Goal: Task Accomplishment & Management: Use online tool/utility

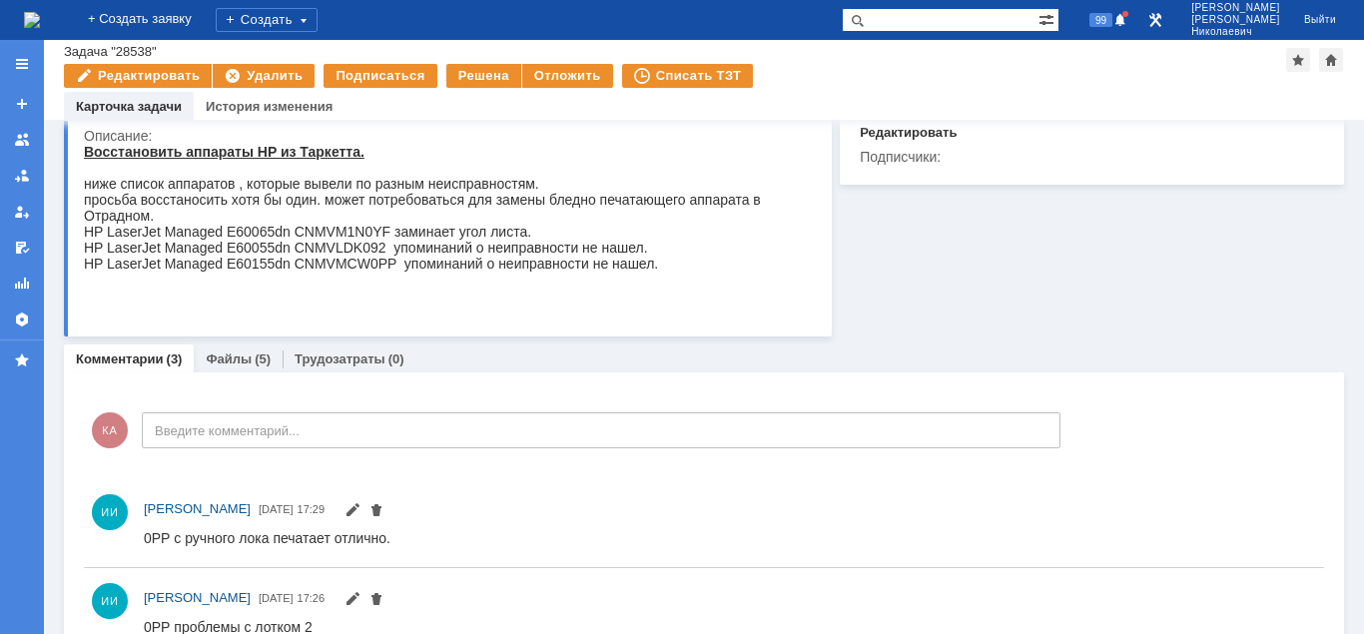
scroll to position [342, 0]
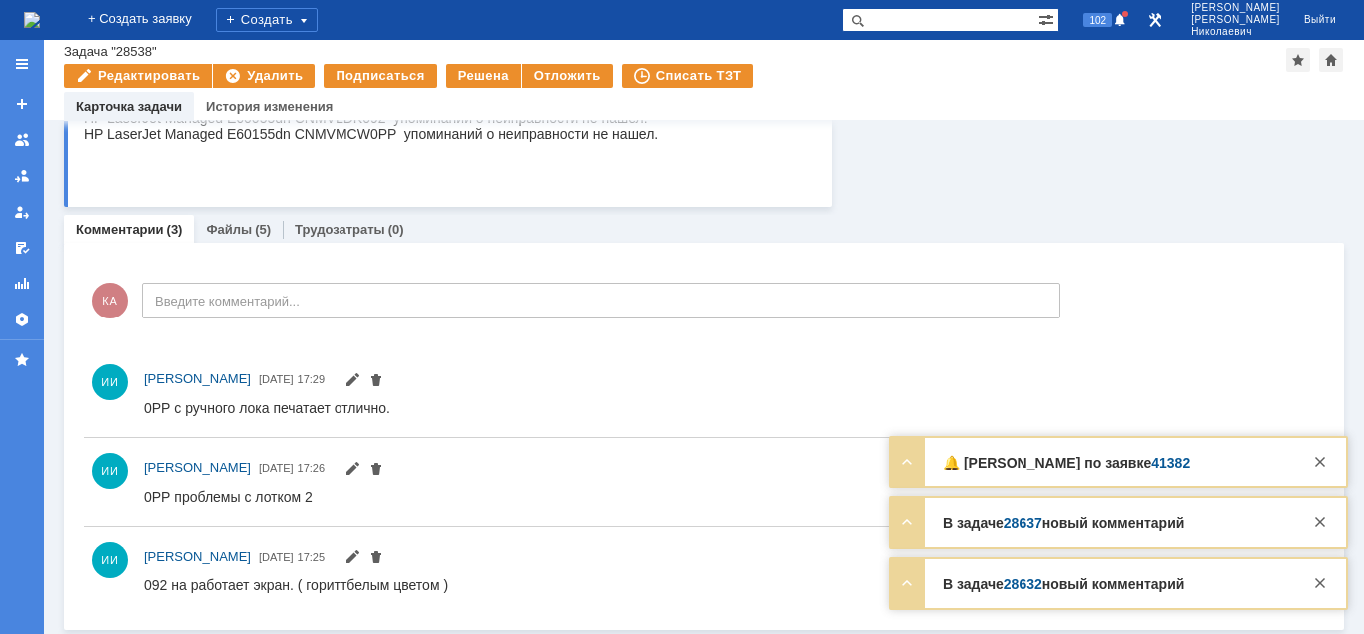
click at [1159, 462] on link "41382" at bounding box center [1170, 463] width 39 height 16
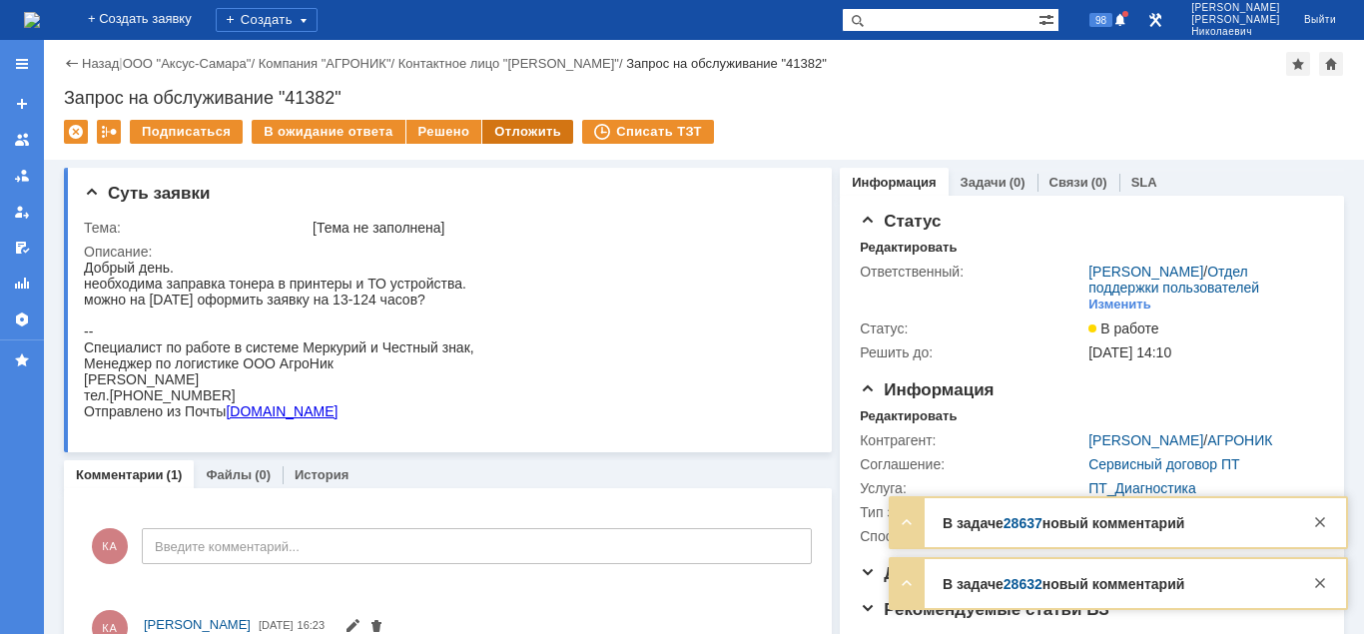
click at [531, 136] on div "Отложить" at bounding box center [527, 132] width 91 height 24
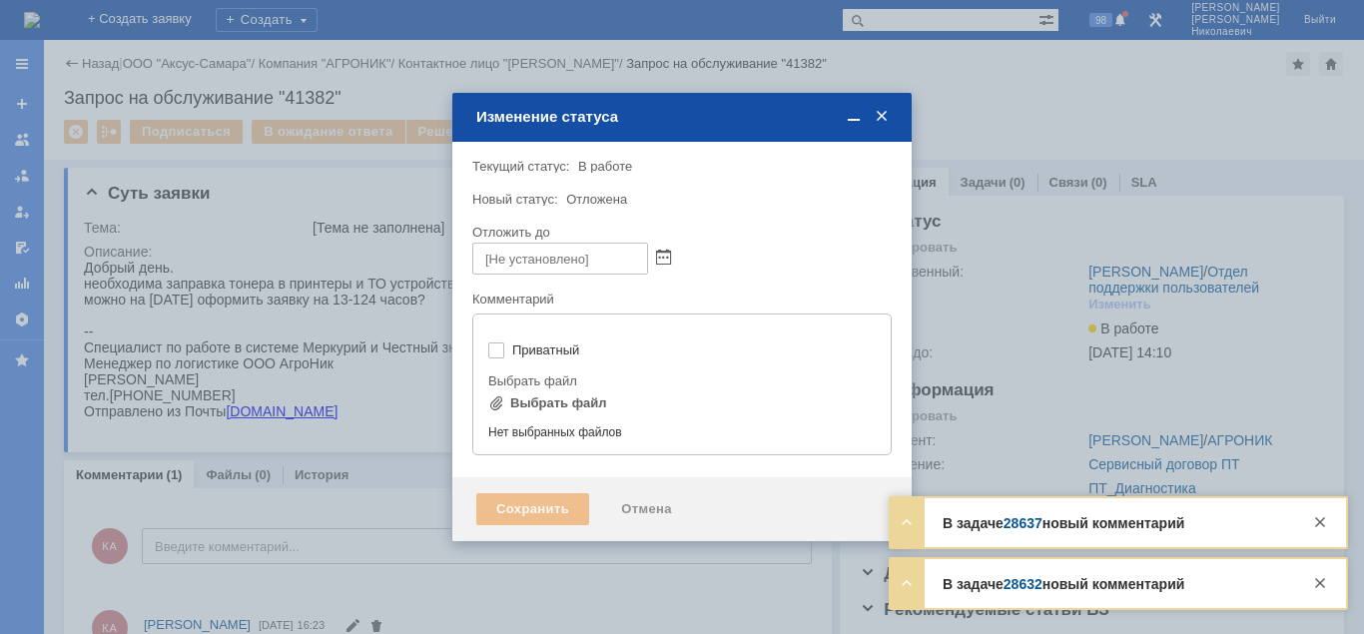
type input "[не указано]"
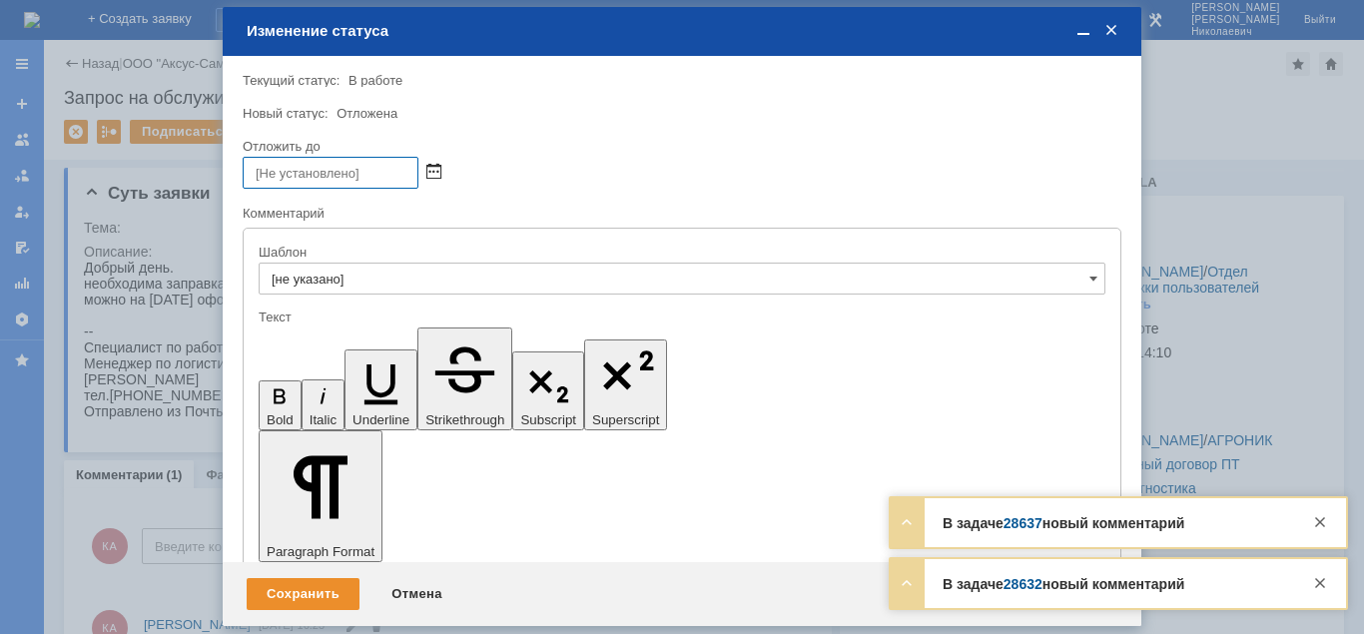
click at [433, 169] on span at bounding box center [433, 173] width 15 height 16
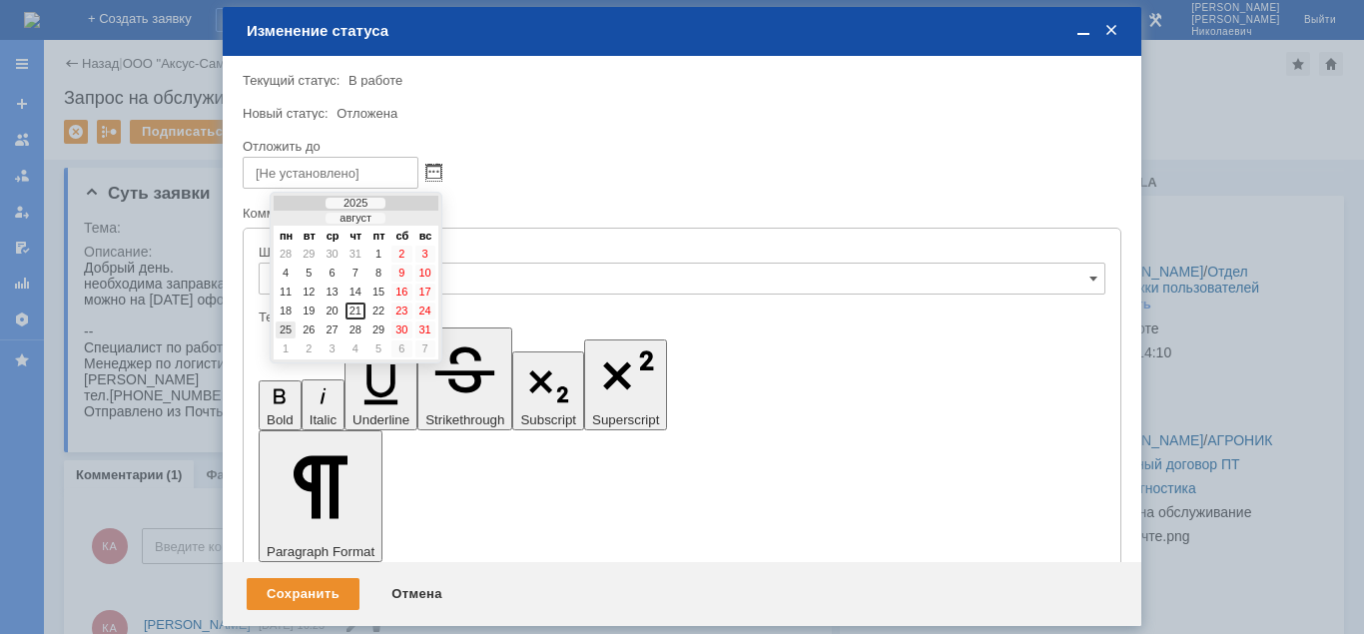
click at [285, 328] on div "25" at bounding box center [286, 330] width 20 height 17
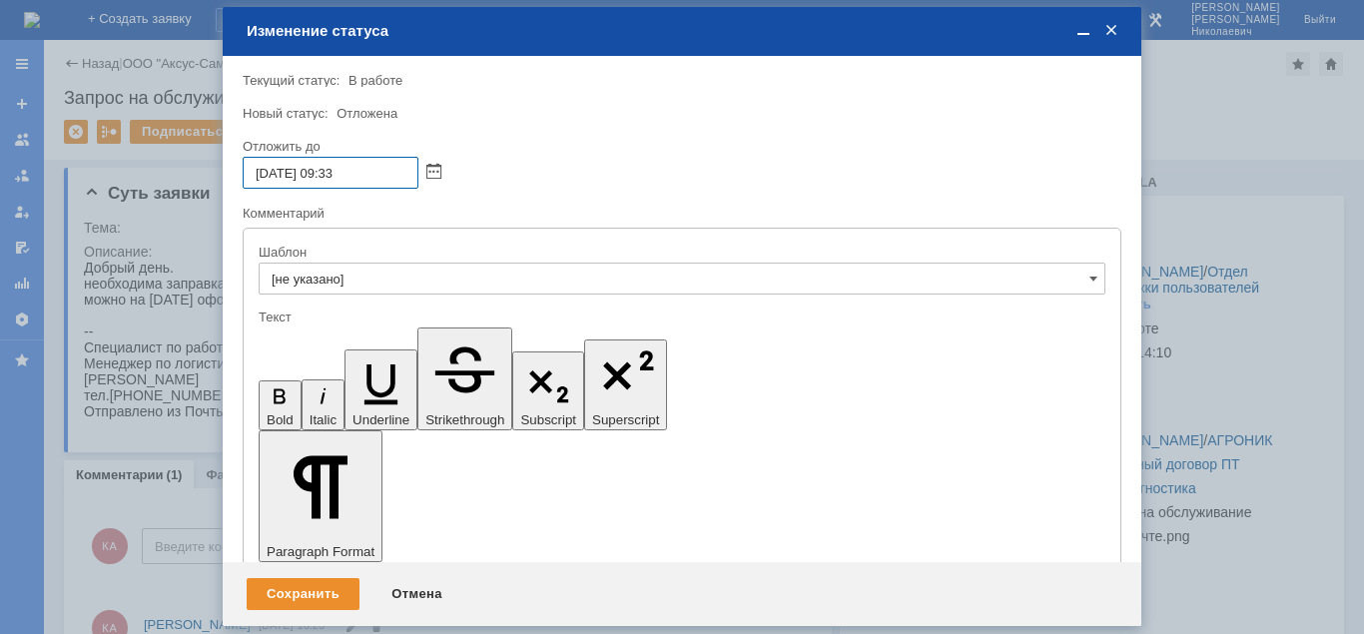
click at [327, 172] on input "25.08.2025 09:33" at bounding box center [331, 173] width 176 height 32
type input "25.08.2025 16:33"
click at [316, 592] on div "Сохранить" at bounding box center [303, 594] width 113 height 32
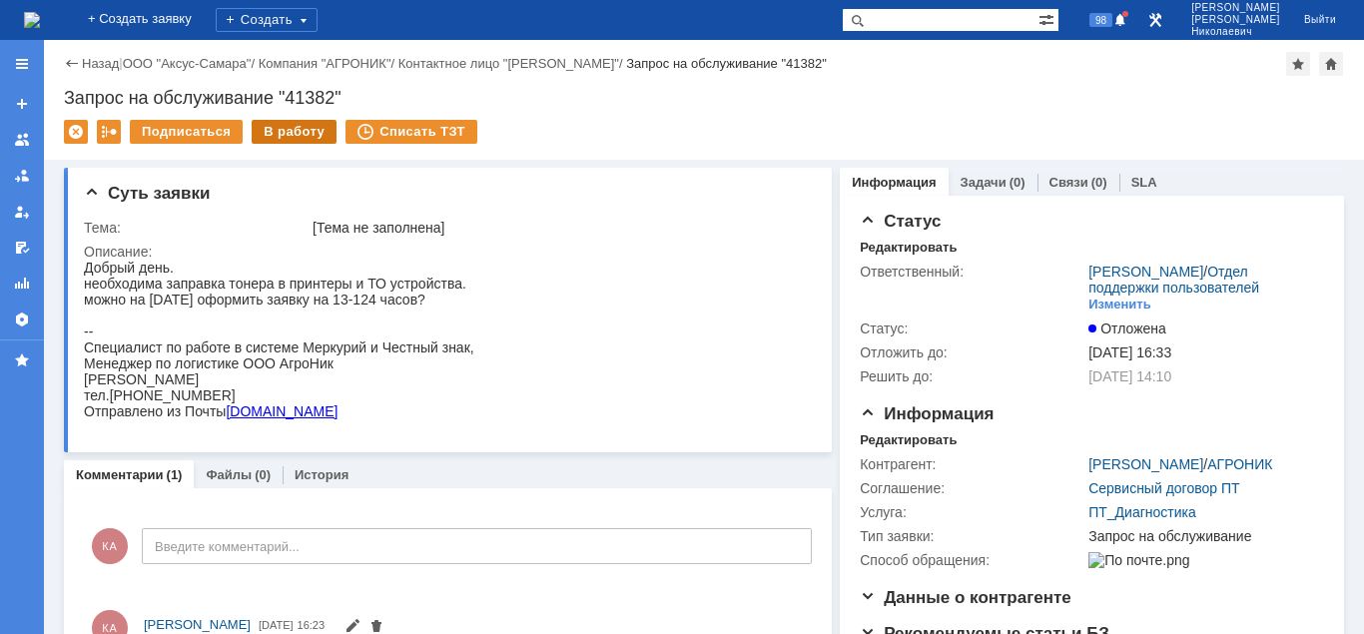
click at [319, 132] on div "В работу" at bounding box center [294, 132] width 85 height 24
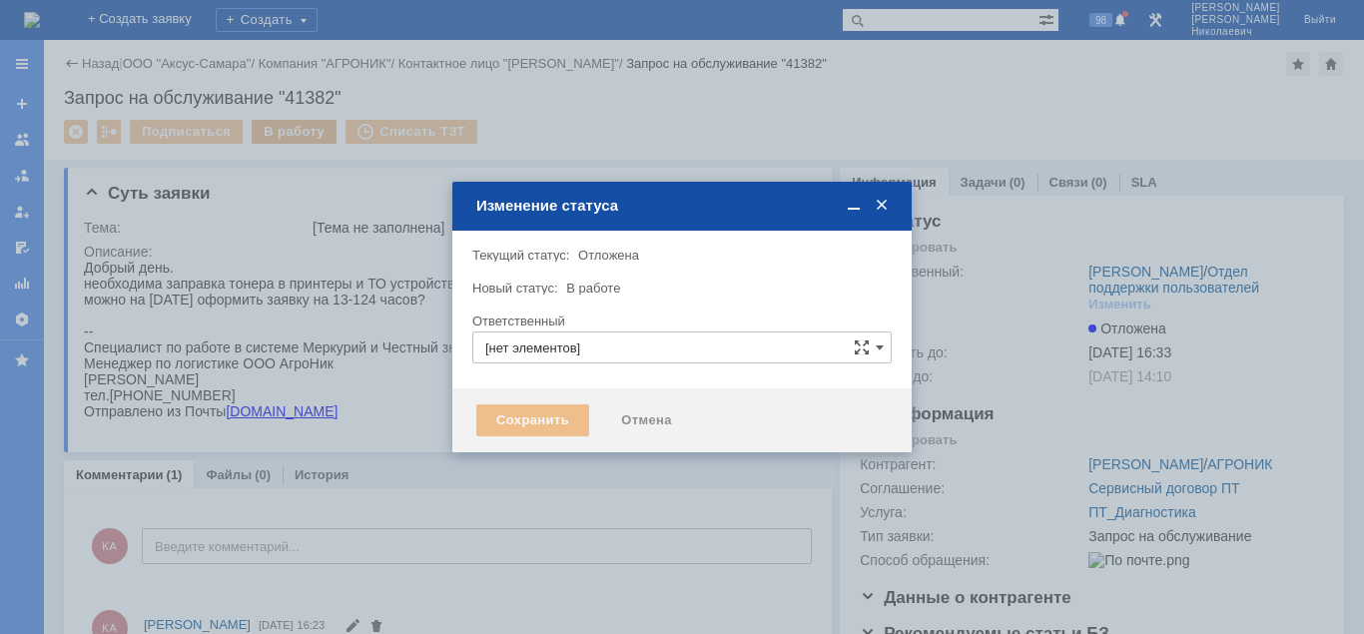
type input "Калугин Александр Николаевич"
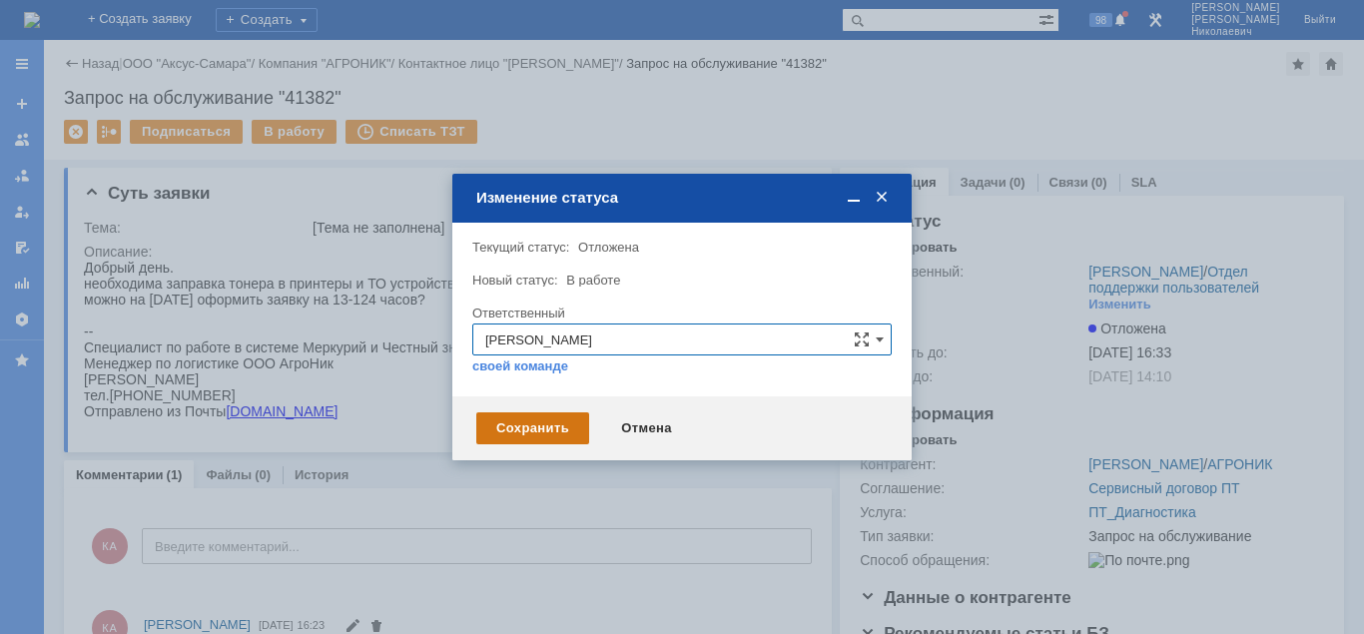
click at [499, 423] on div "Сохранить" at bounding box center [532, 428] width 113 height 32
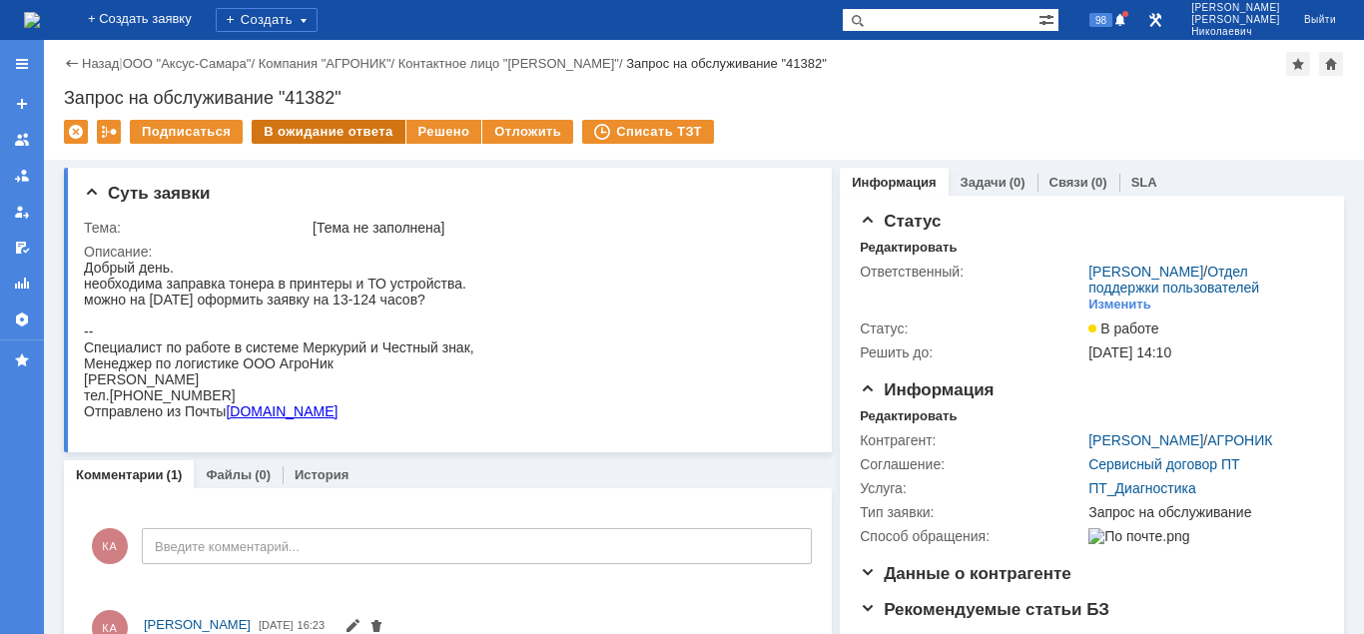
click at [327, 141] on div "В ожидание ответа" at bounding box center [328, 132] width 153 height 24
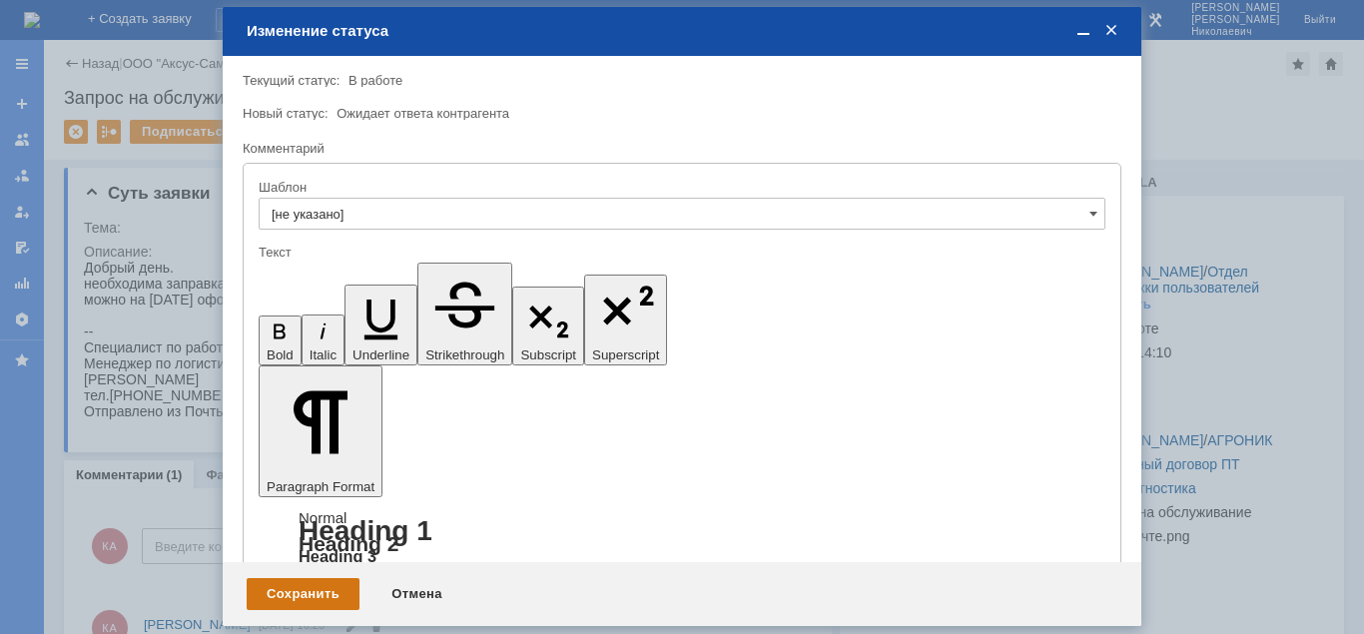
click at [334, 594] on div "Сохранить" at bounding box center [303, 594] width 113 height 32
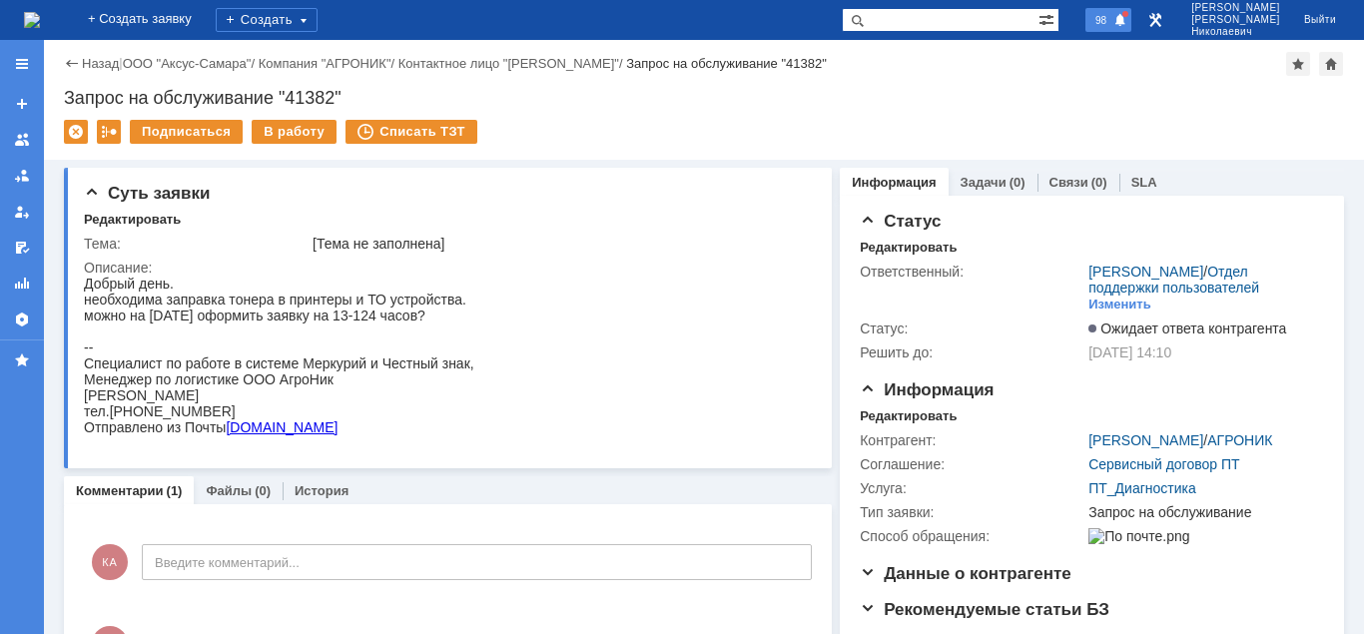
click at [1127, 18] on span at bounding box center [1120, 21] width 14 height 16
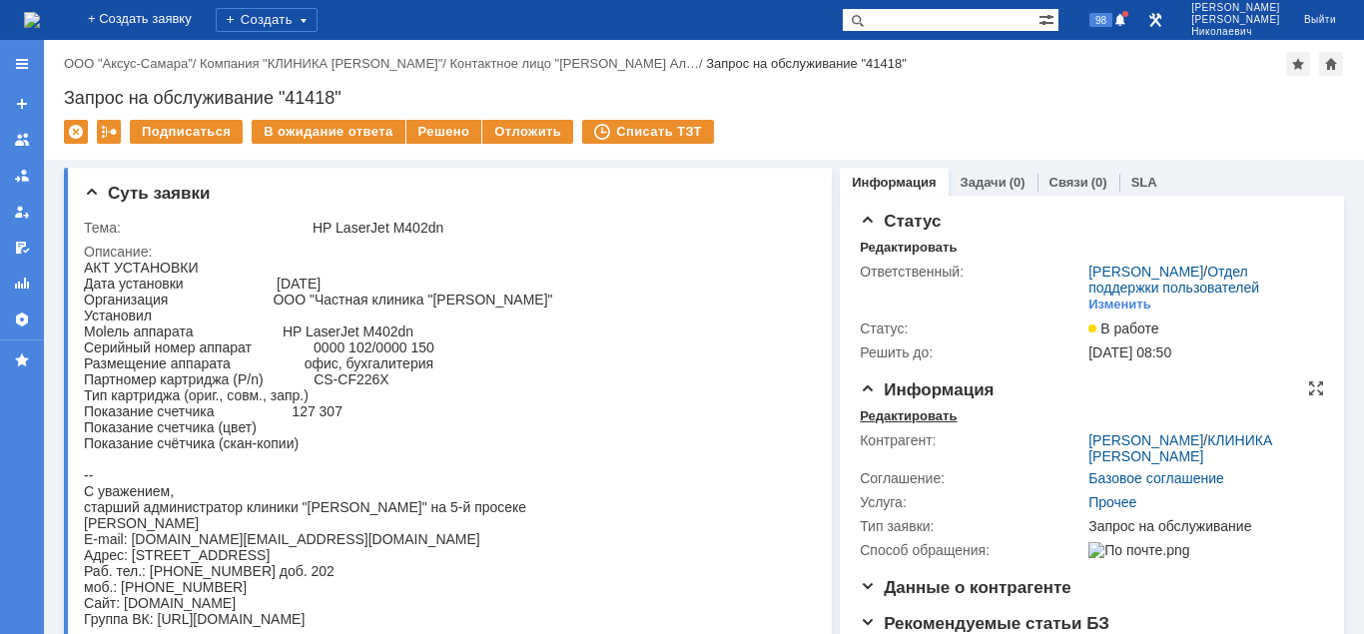
click at [889, 411] on div "Редактировать" at bounding box center [908, 416] width 97 height 16
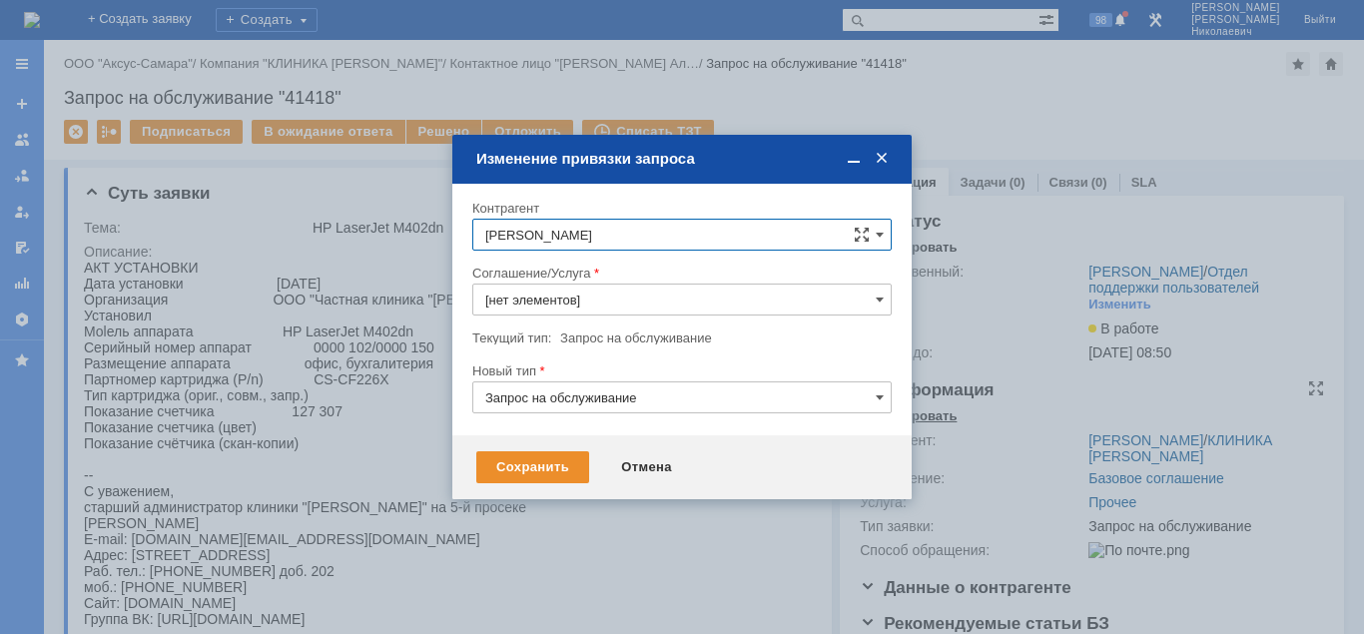
type input "Прочее"
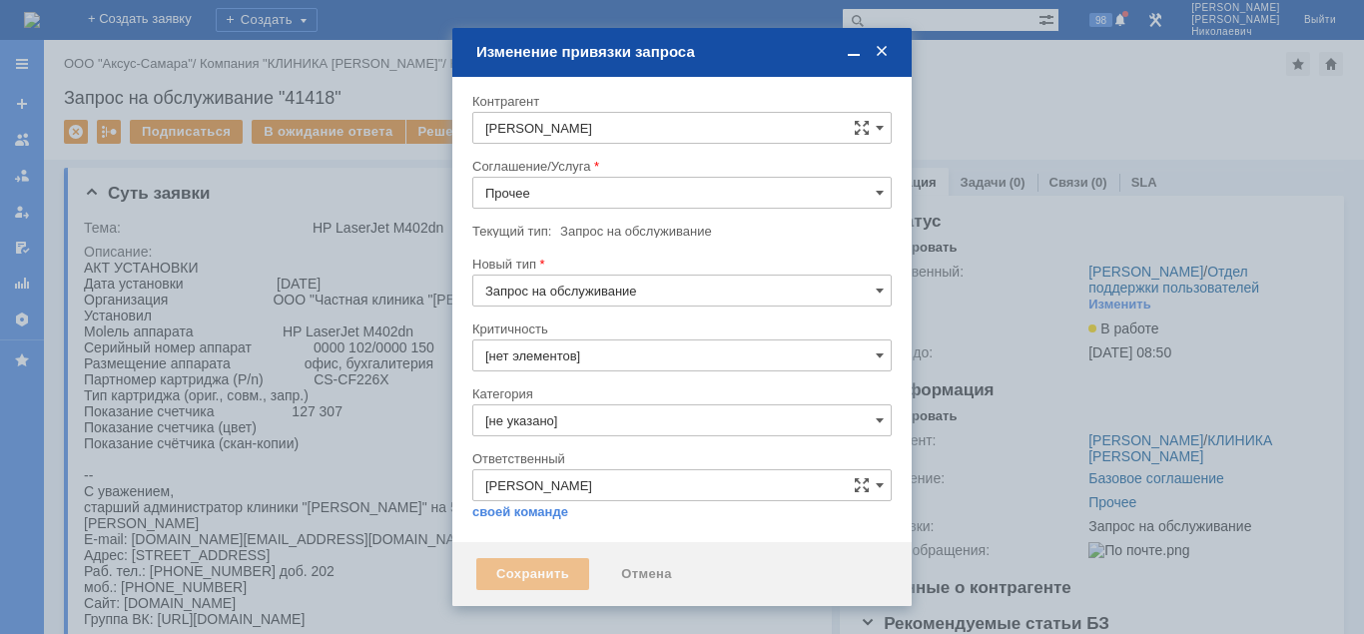
type input "3. Низкая"
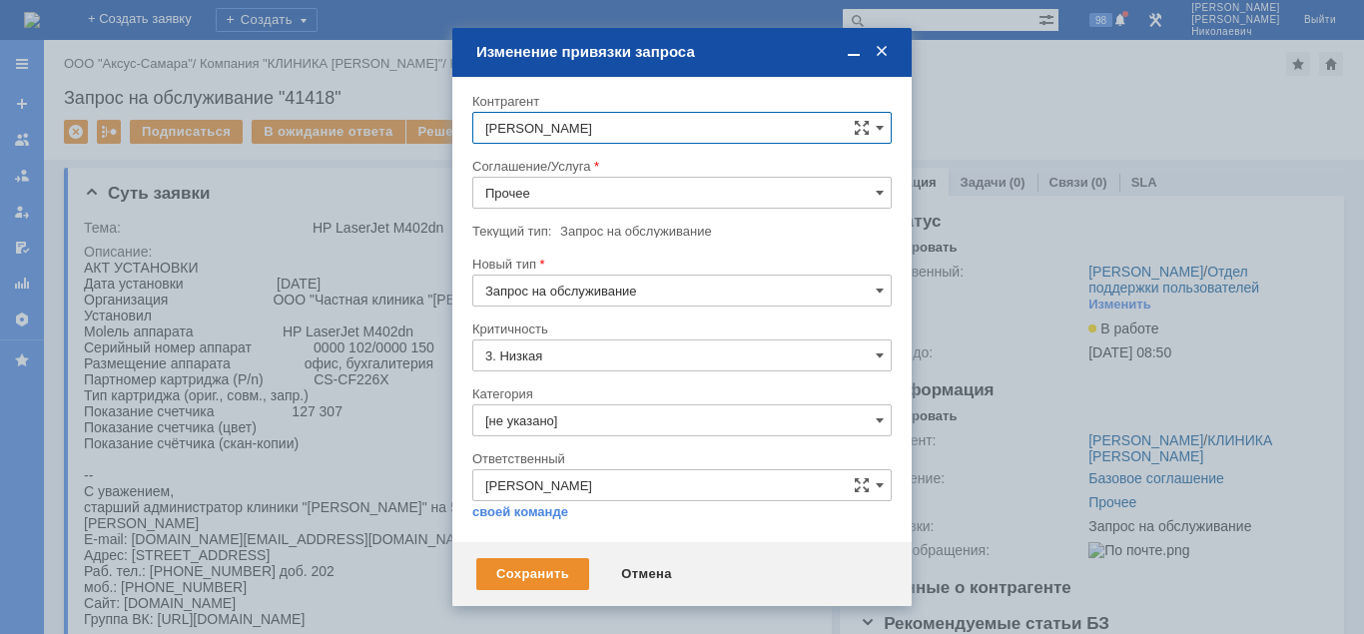
click at [536, 197] on input "Прочее" at bounding box center [681, 193] width 419 height 32
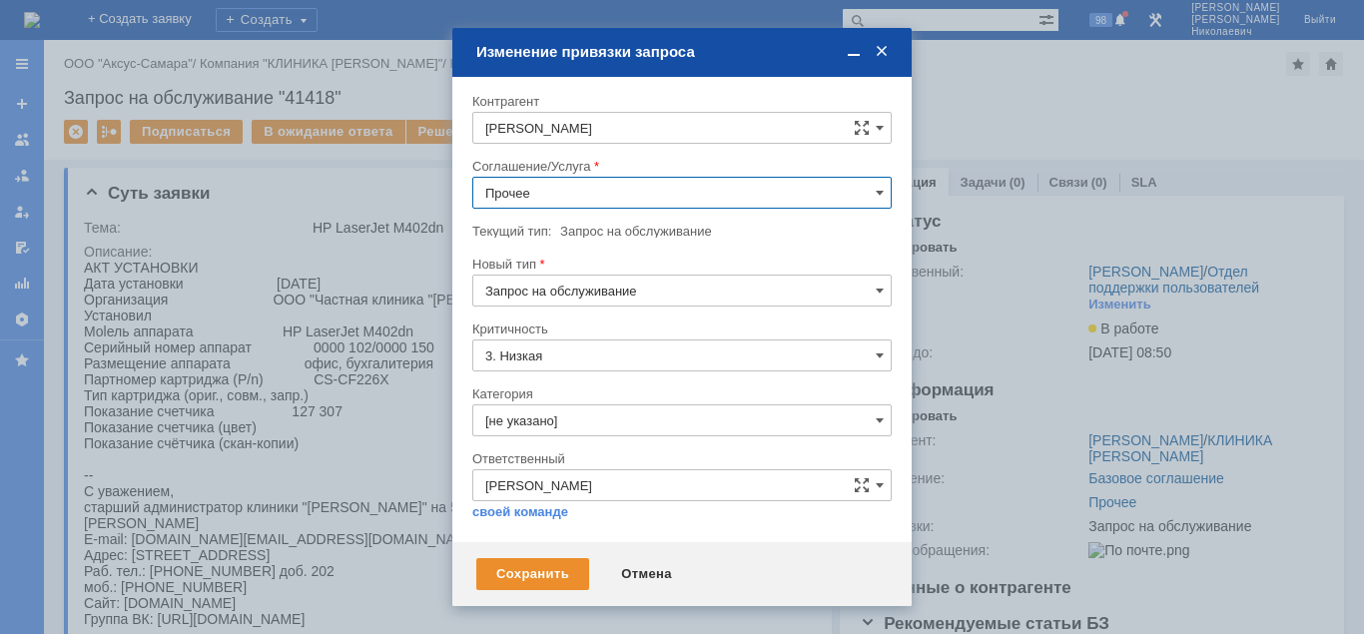
scroll to position [918, 0]
click at [680, 289] on span "ПТ_Замена расходных материалов / ресурсных деталей" at bounding box center [681, 281] width 393 height 16
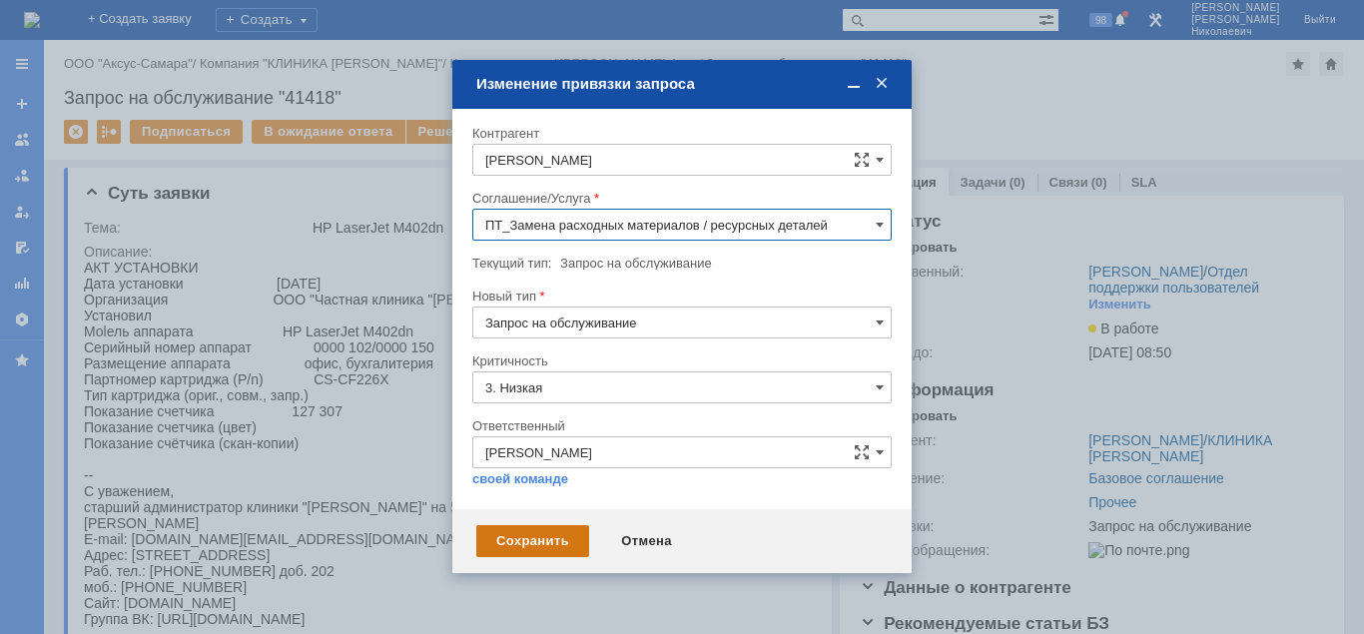
type input "ПТ_Замена расходных материалов / ресурсных деталей"
click at [533, 539] on div "Сохранить" at bounding box center [532, 541] width 113 height 32
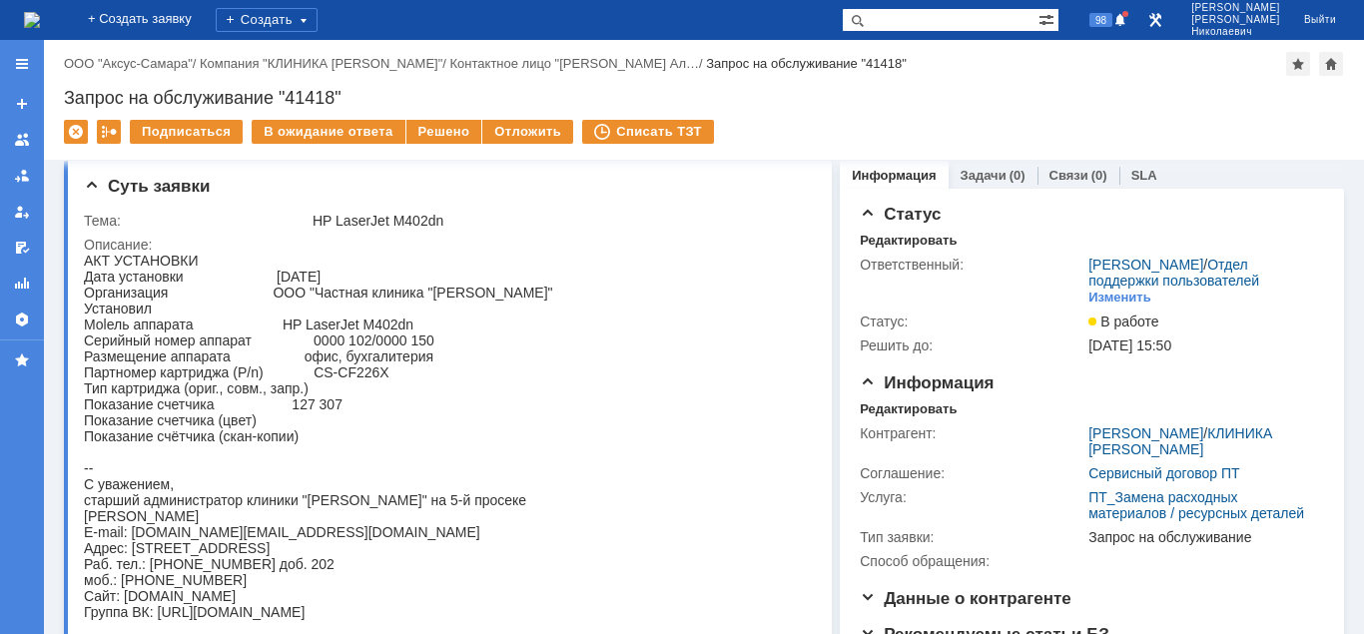
scroll to position [0, 0]
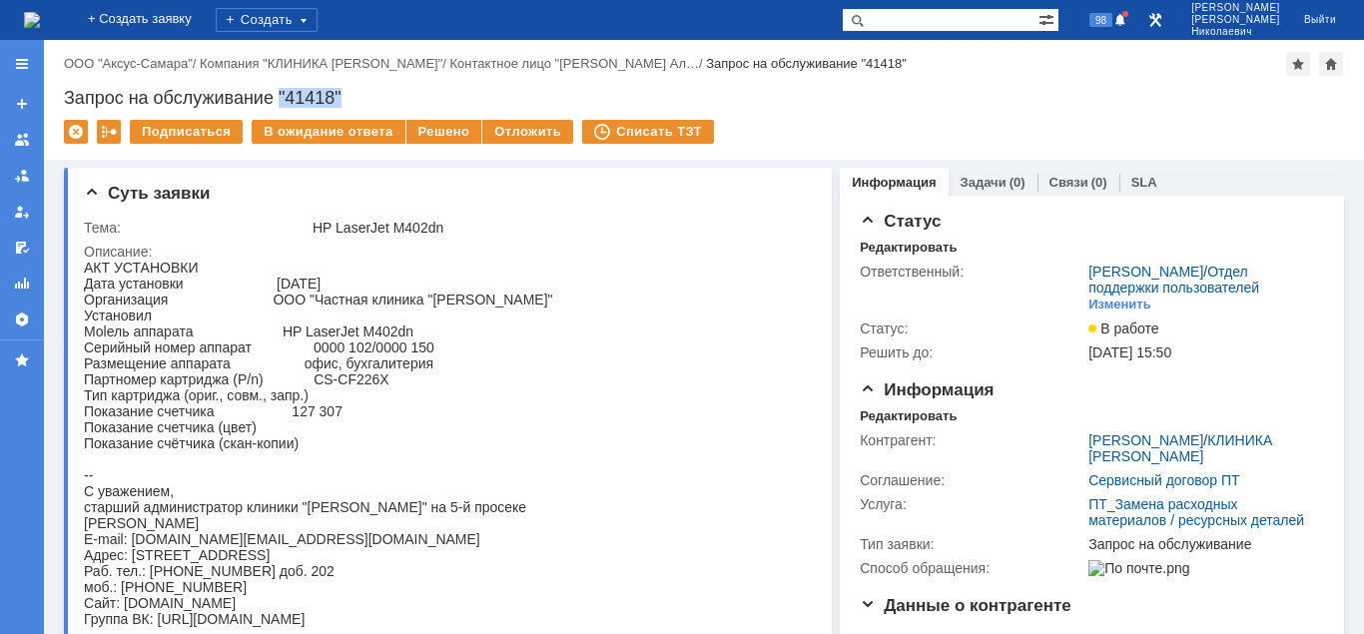
drag, startPoint x: 281, startPoint y: 97, endPoint x: 349, endPoint y: 102, distance: 68.1
click at [349, 102] on div "Запрос на обслуживание "41418"" at bounding box center [704, 98] width 1280 height 20
copy div ""41418""
drag, startPoint x: 339, startPoint y: 426, endPoint x: 364, endPoint y: 426, distance: 26.0
click at [364, 426] on div "АКТ УСТАНОВКИ Дата установки 20.08.2025 Организация ООО "Частная клиника "Косма…" at bounding box center [318, 443] width 469 height 367
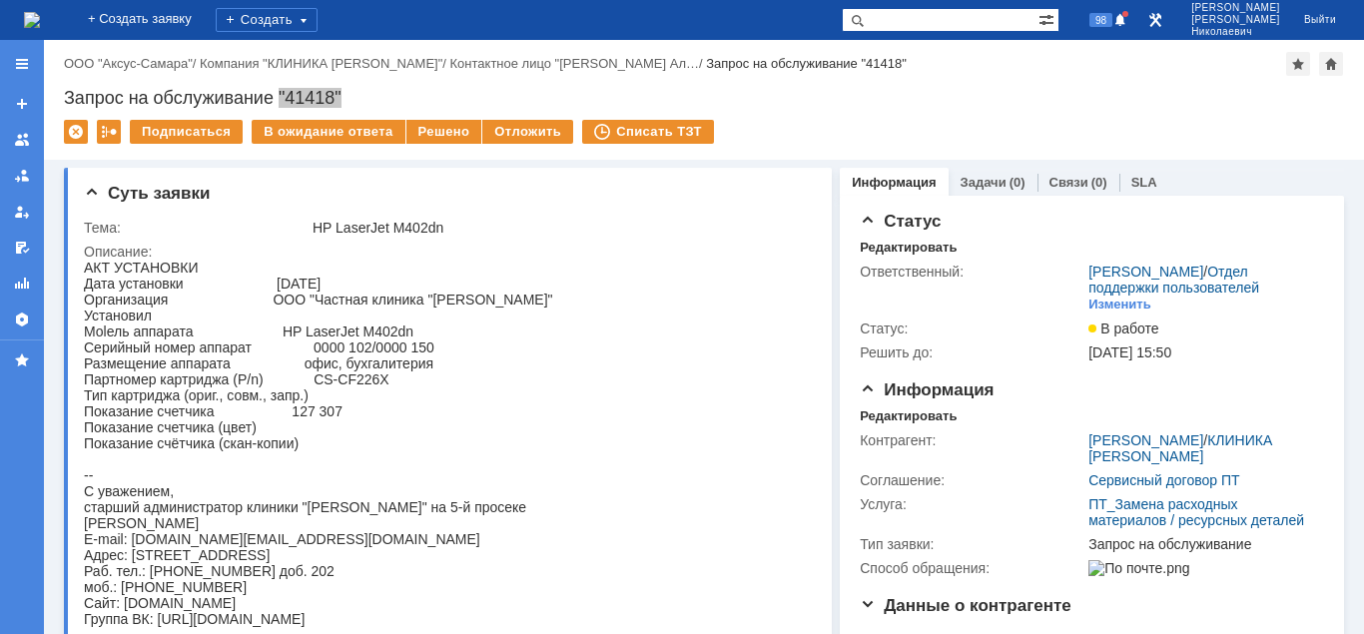
copy div "127 307"
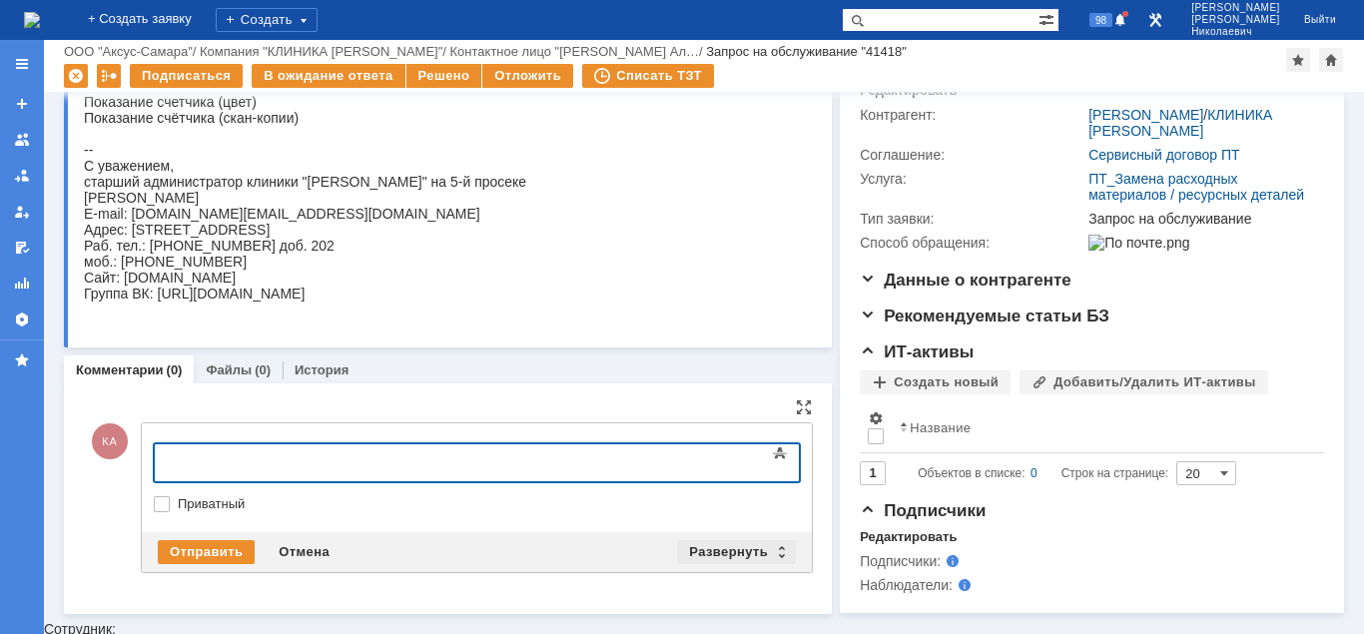
click at [732, 549] on div "Развернуть" at bounding box center [736, 552] width 119 height 24
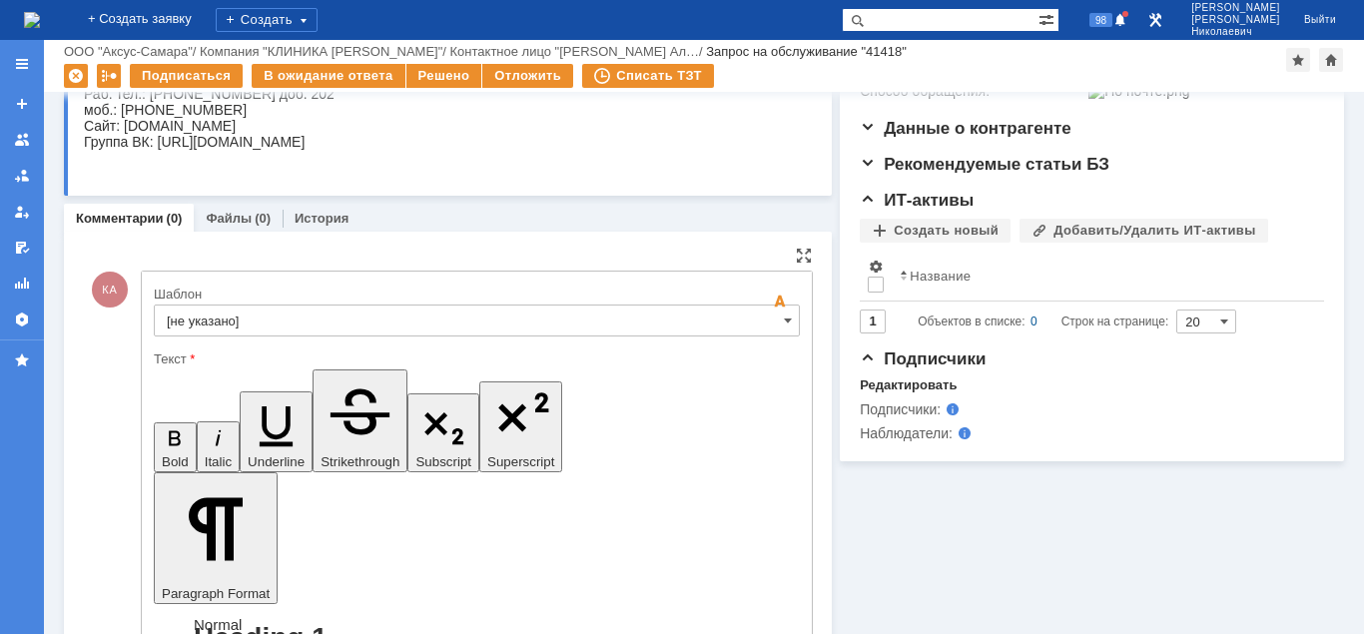
scroll to position [461, 0]
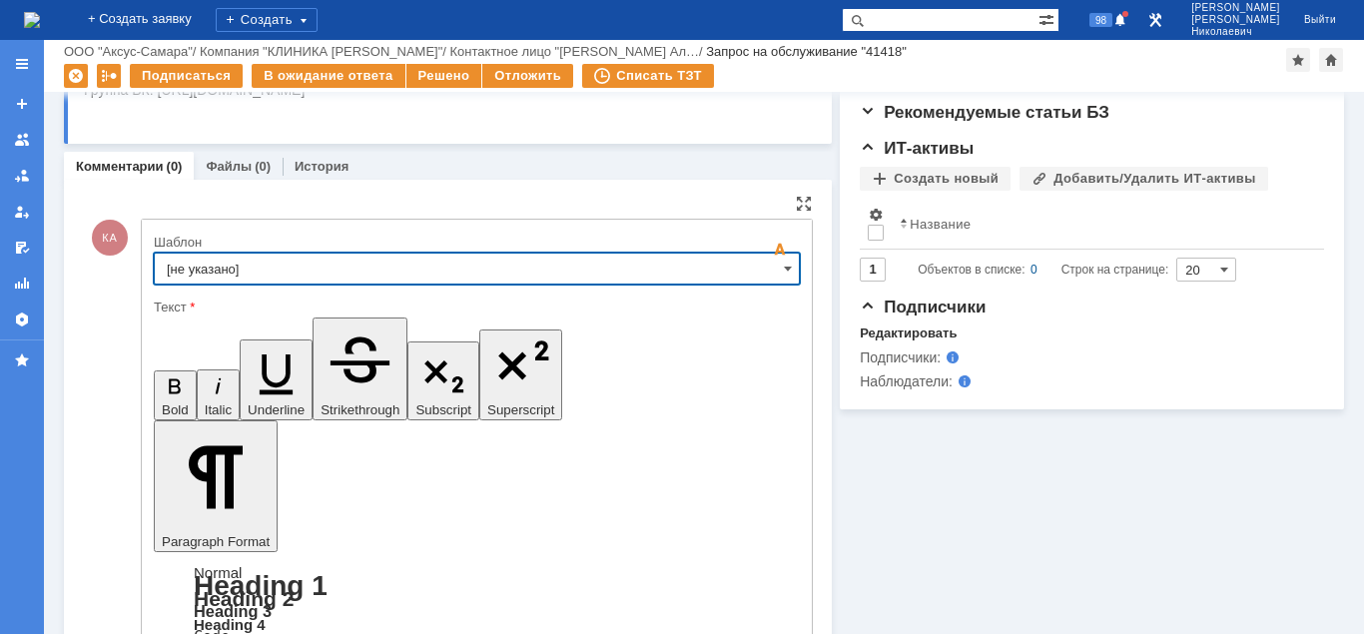
click at [453, 264] on input "[не указано]" at bounding box center [477, 269] width 646 height 32
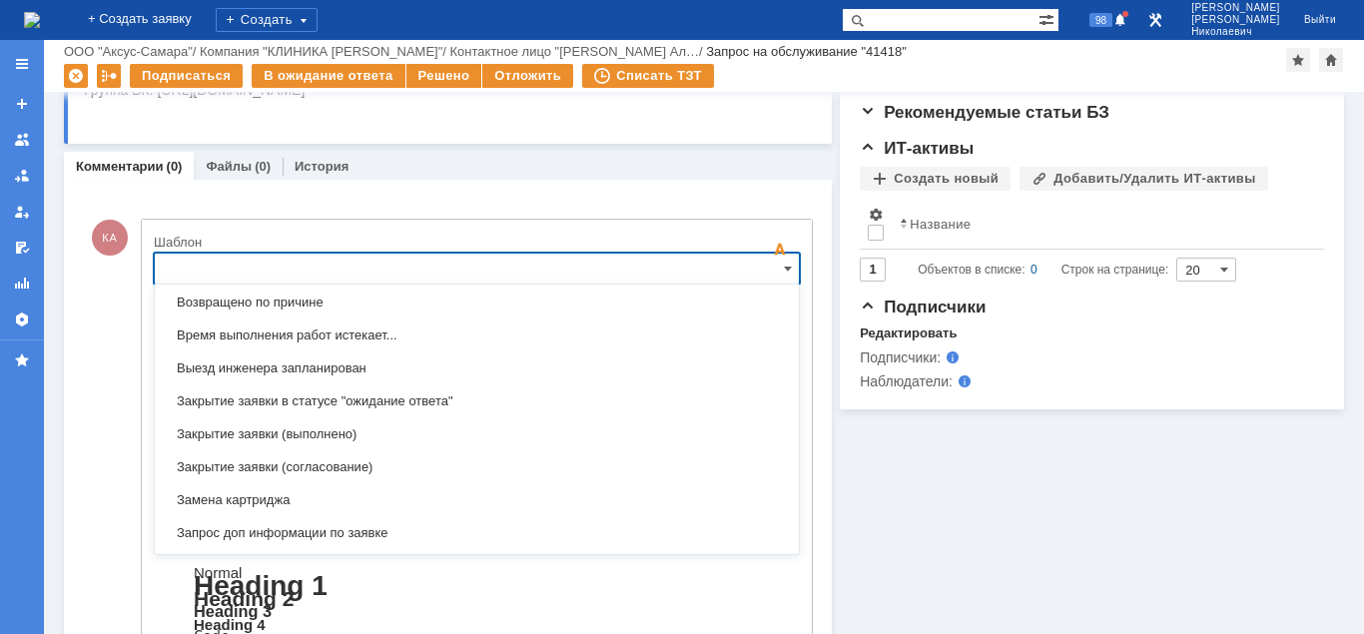
scroll to position [917, 0]
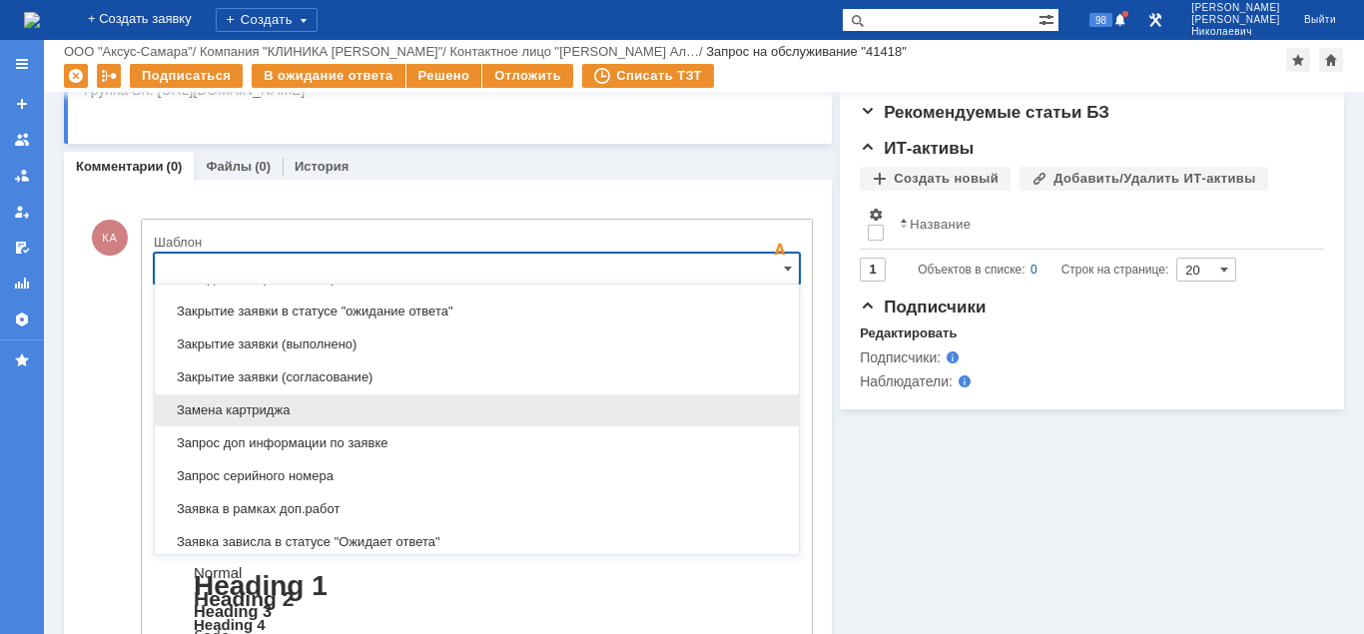
click at [301, 404] on span "Замена картриджа" at bounding box center [477, 410] width 620 height 16
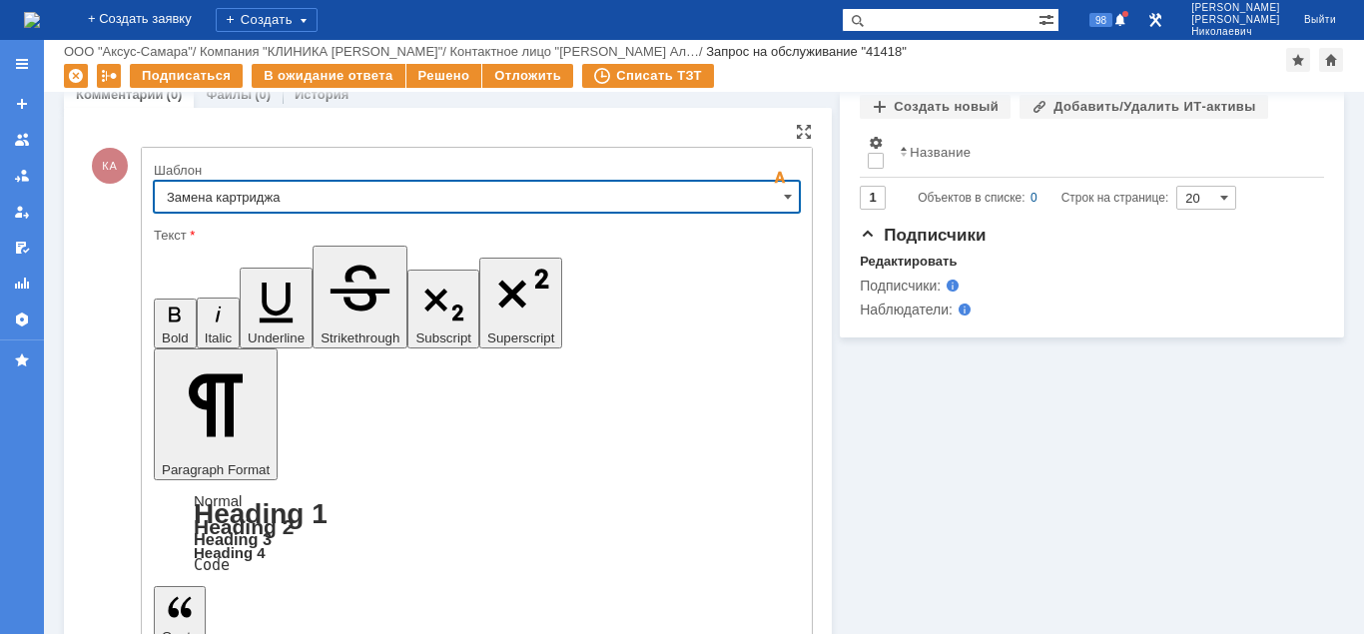
type input "Замена картриджа"
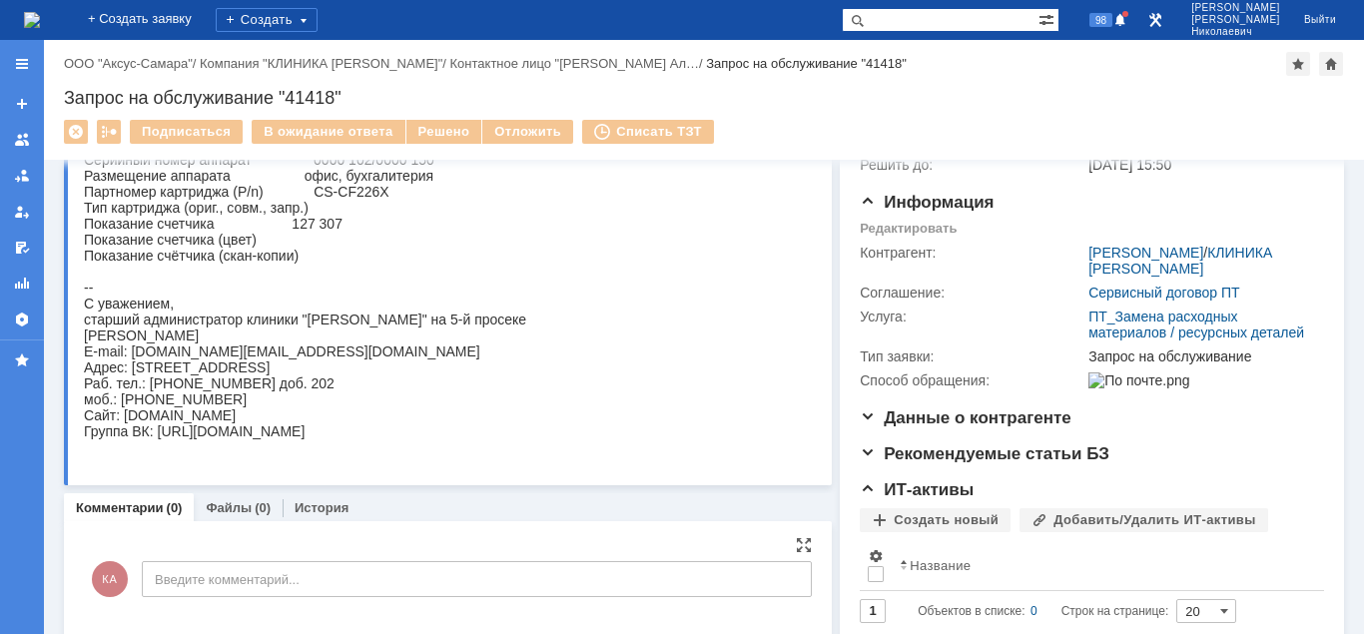
scroll to position [0, 0]
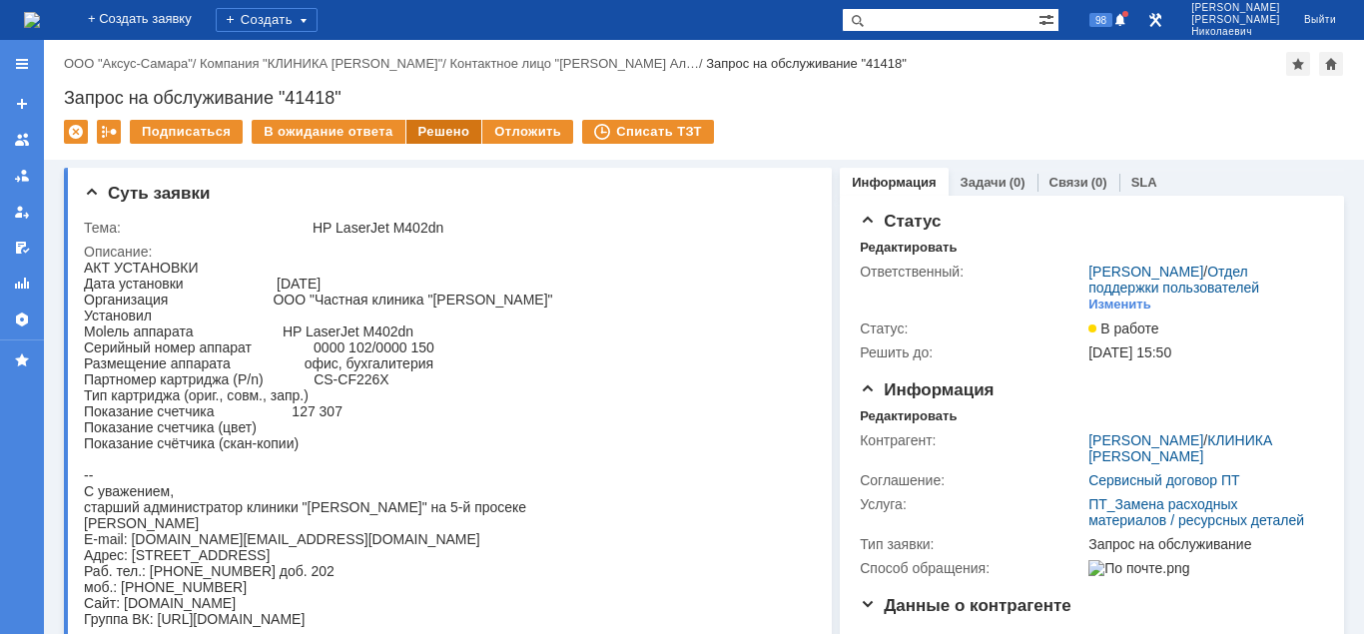
click at [418, 129] on div "Решено" at bounding box center [444, 132] width 76 height 24
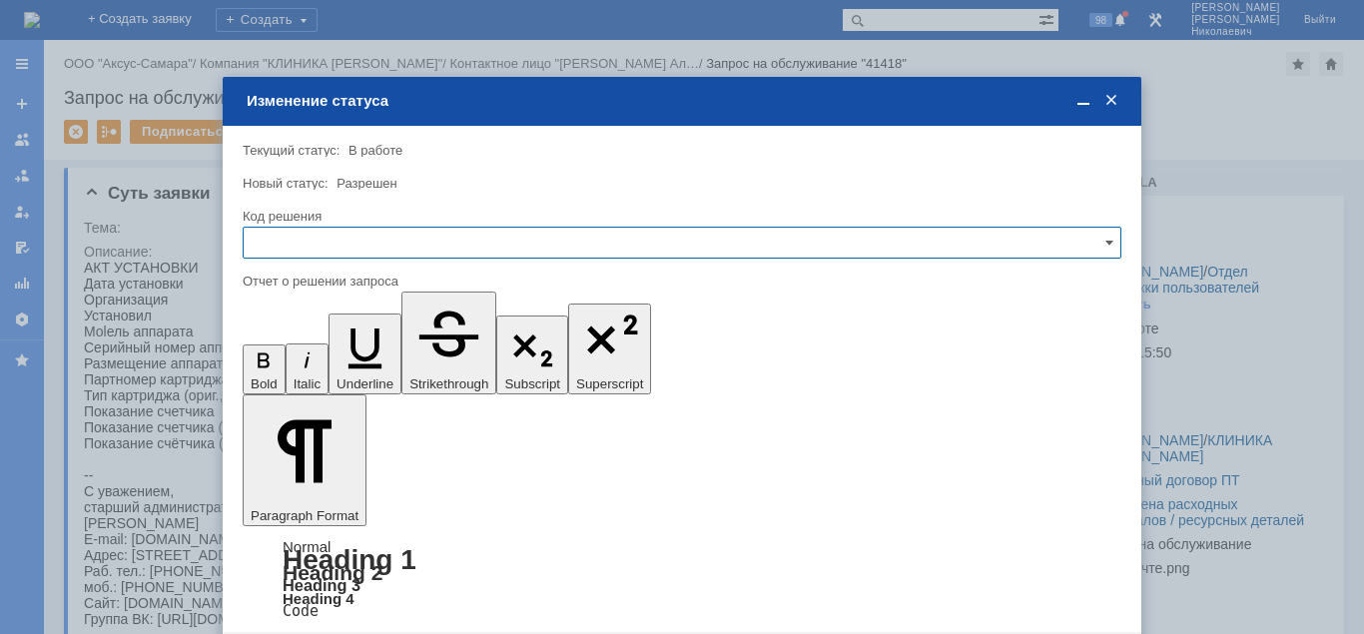
click at [362, 254] on input "text" at bounding box center [682, 243] width 879 height 32
click at [309, 378] on span "Решено" at bounding box center [682, 378] width 853 height 16
type input "Решено"
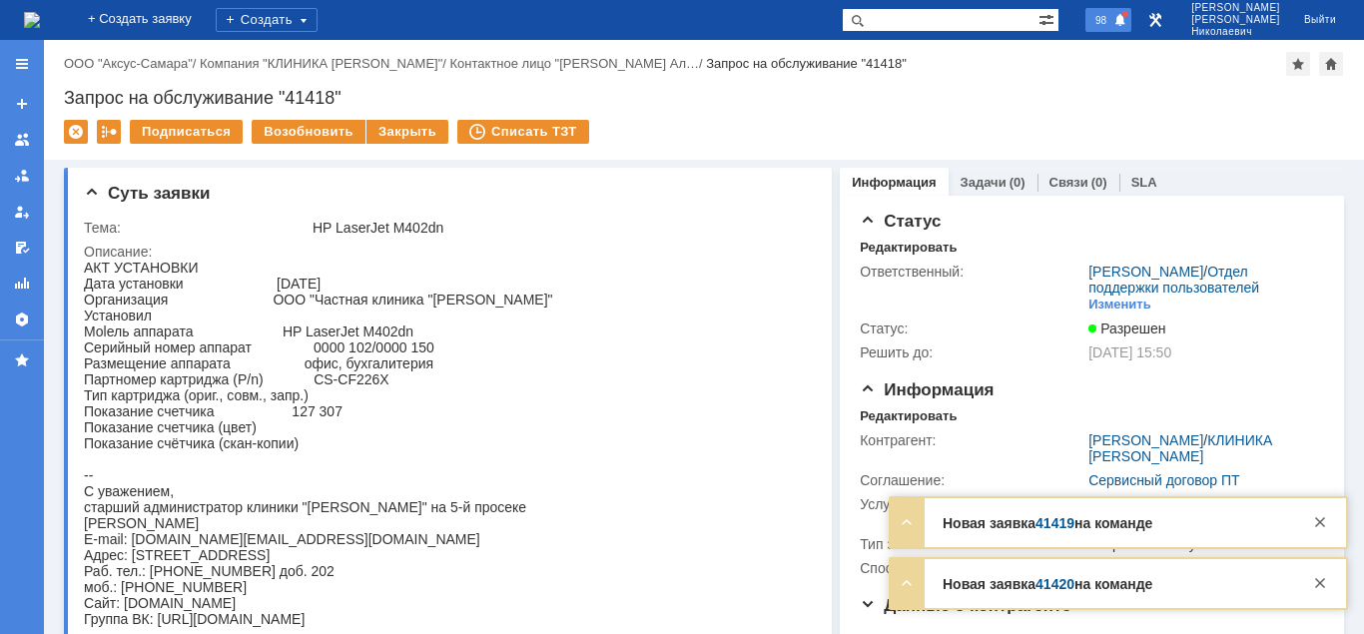
click at [1127, 20] on span at bounding box center [1120, 21] width 14 height 16
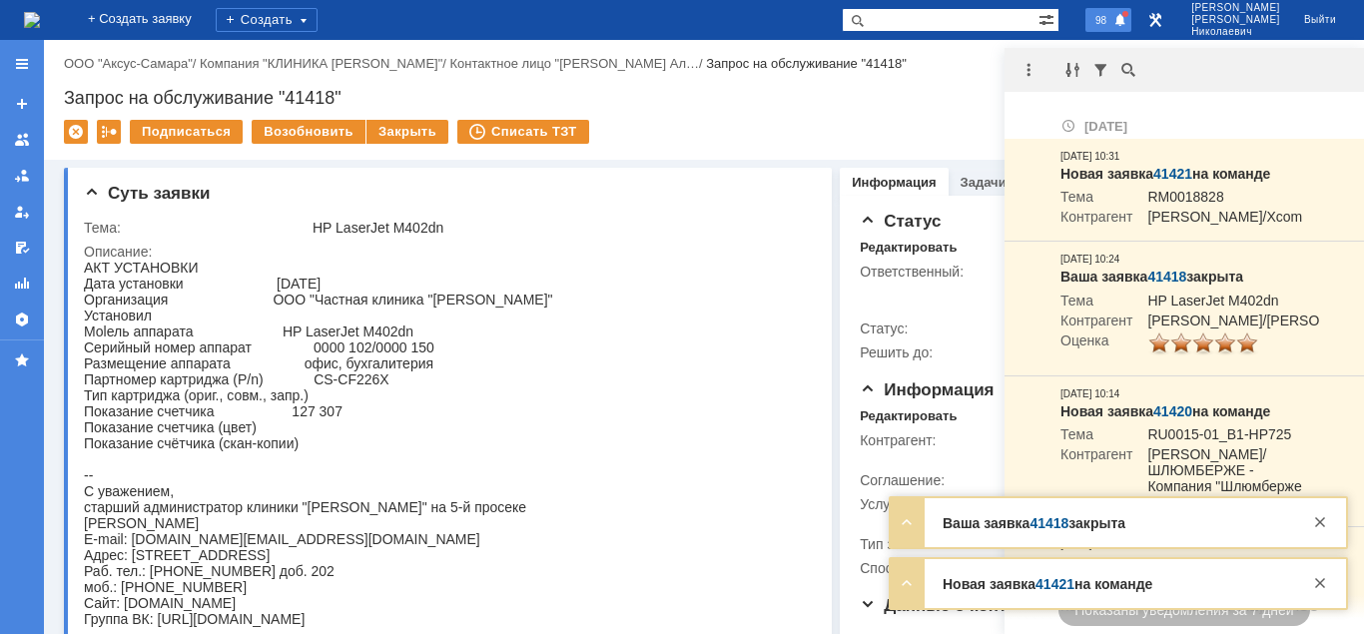
click at [1112, 19] on span "98" at bounding box center [1100, 20] width 23 height 14
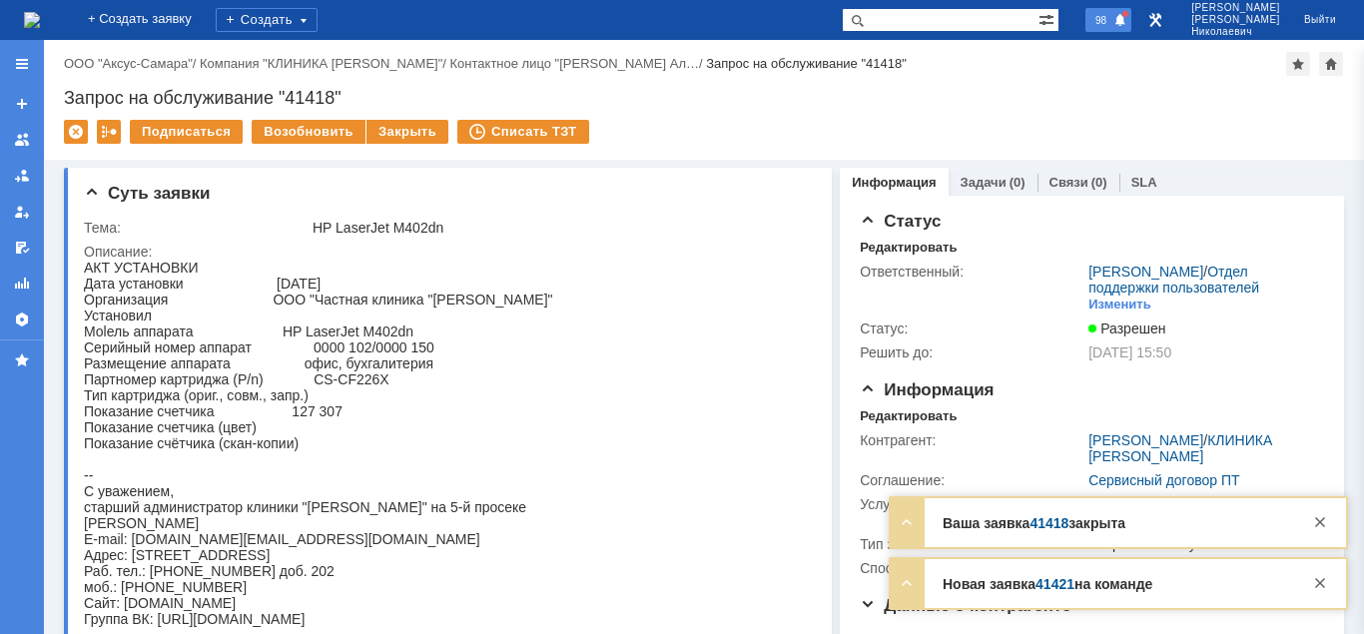
click at [1112, 19] on span "98" at bounding box center [1100, 20] width 23 height 14
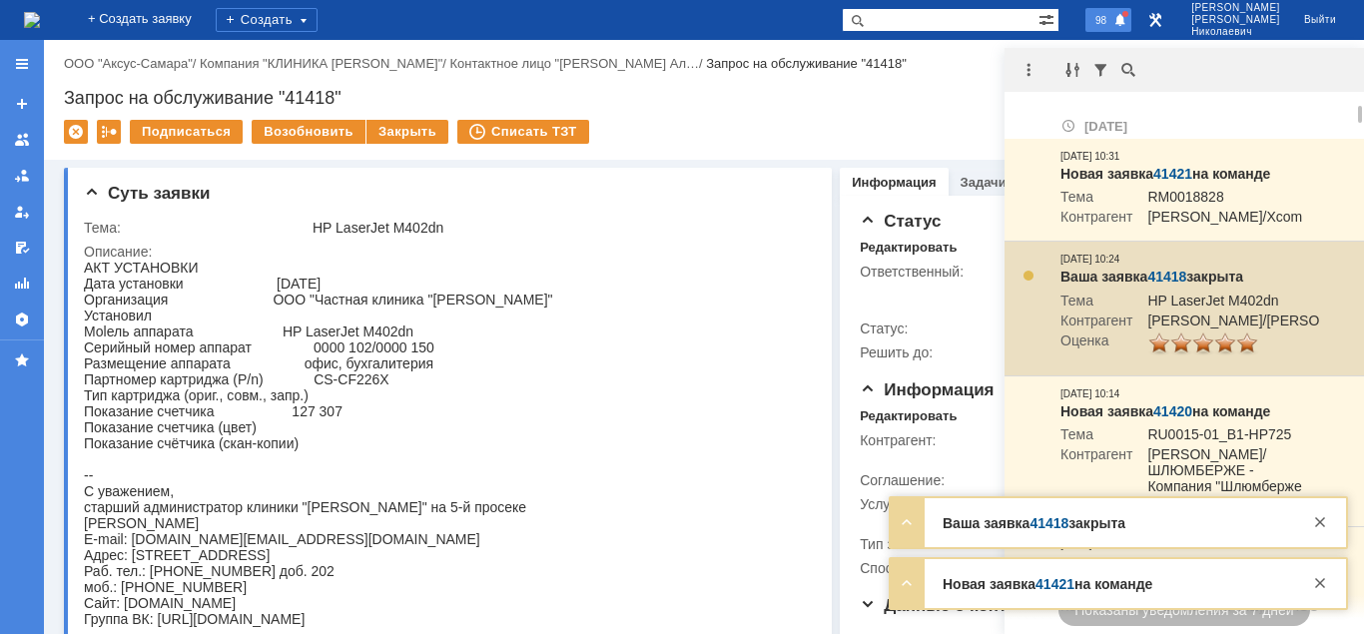
scroll to position [102, 0]
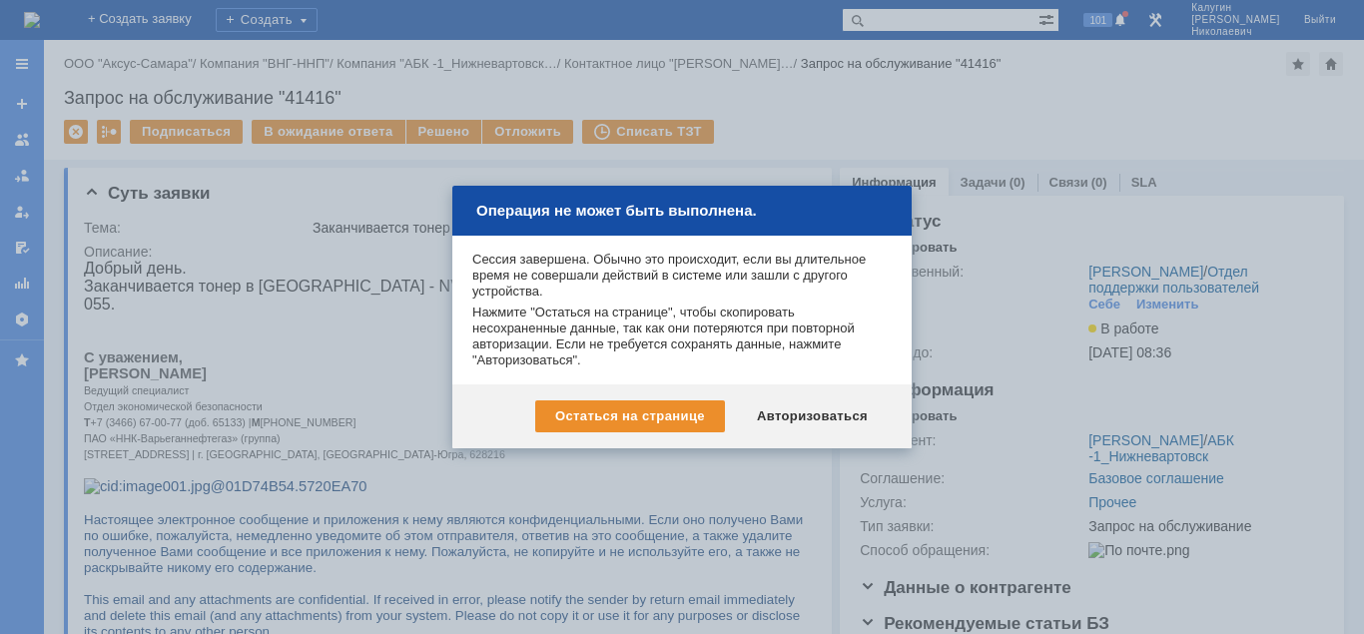
click at [839, 422] on div "Авторизоваться" at bounding box center [812, 416] width 151 height 32
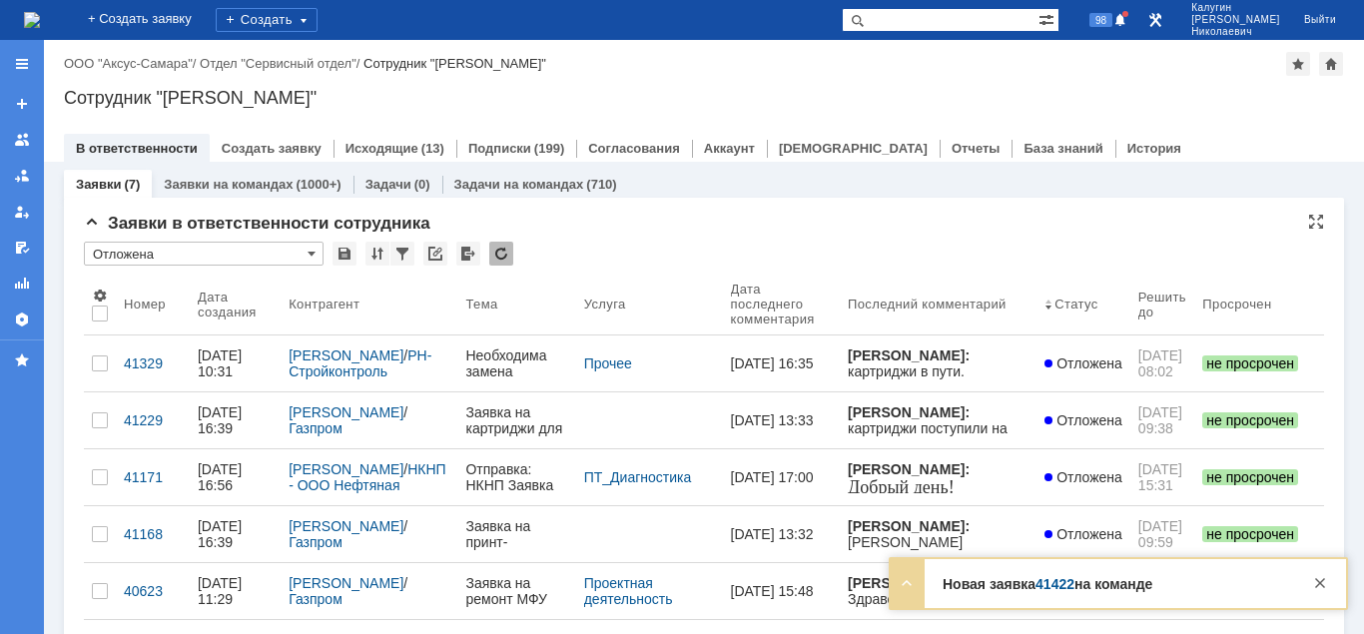
click at [150, 250] on input "Отложена" at bounding box center [204, 254] width 240 height 24
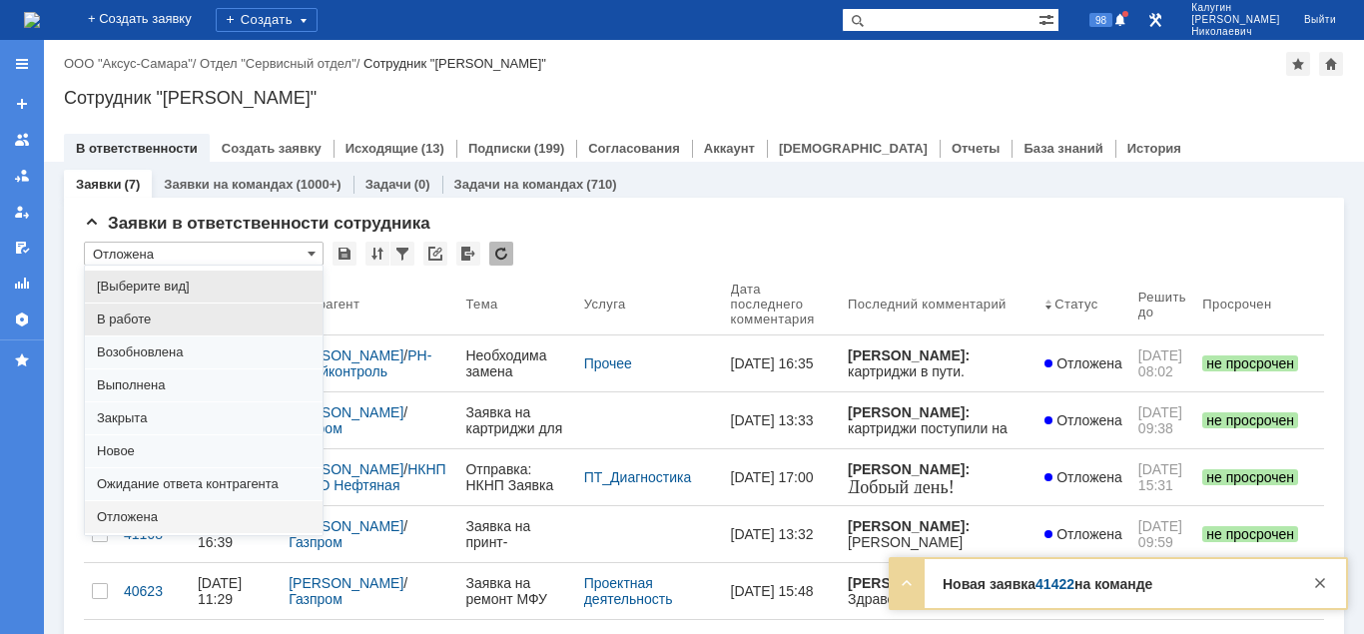
click at [136, 320] on span "В работе" at bounding box center [204, 320] width 214 height 16
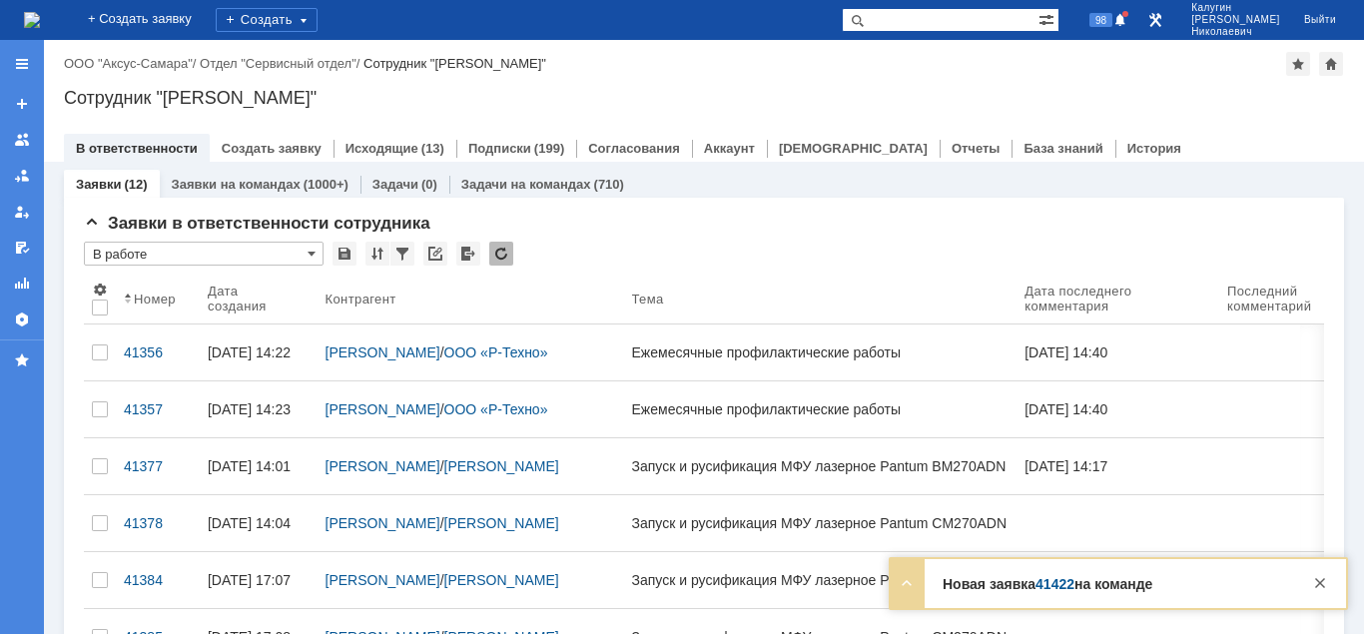
type input "В работе"
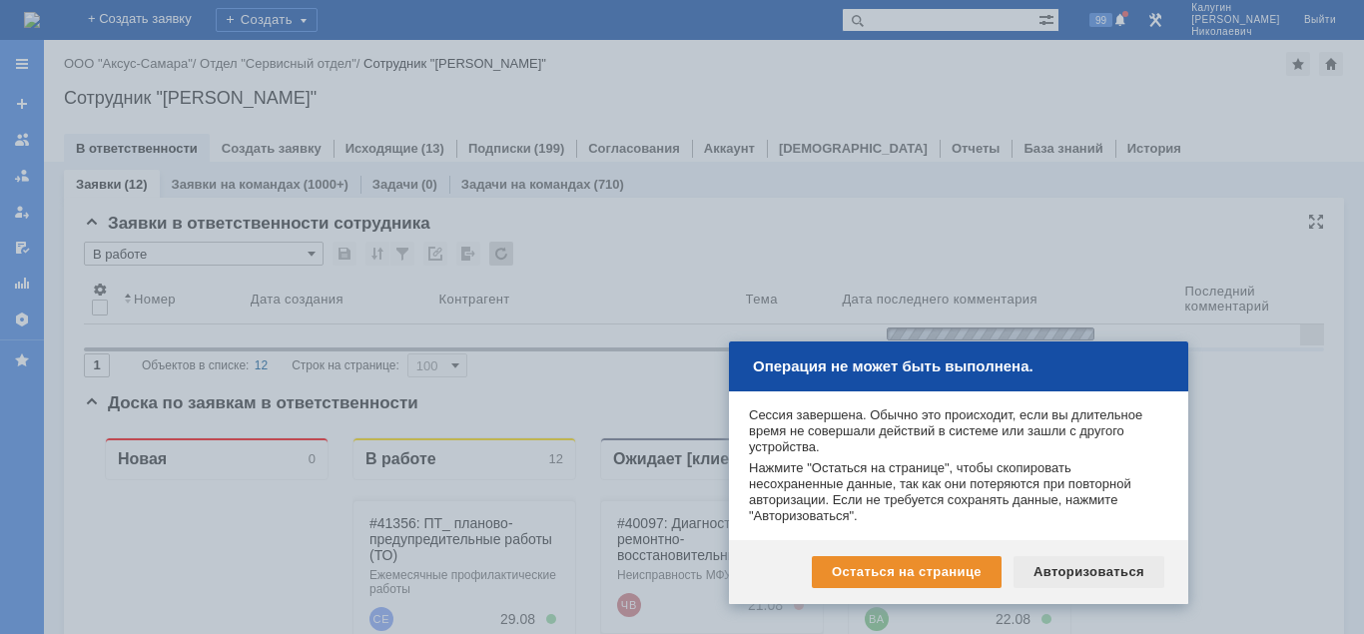
click at [1121, 573] on div "Авторизоваться" at bounding box center [1089, 572] width 151 height 32
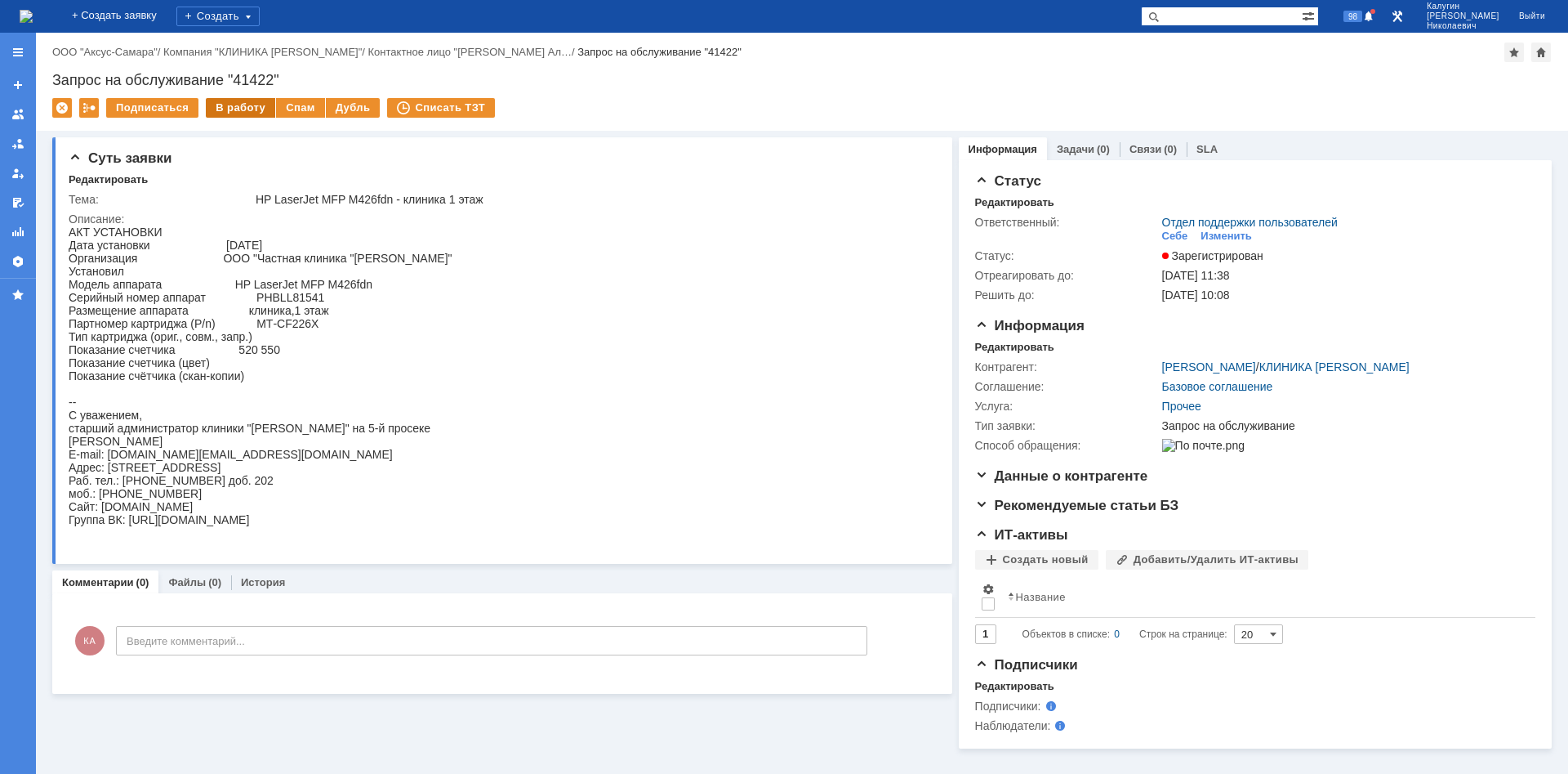
click at [243, 108] on div "В работу" at bounding box center [240, 108] width 70 height 20
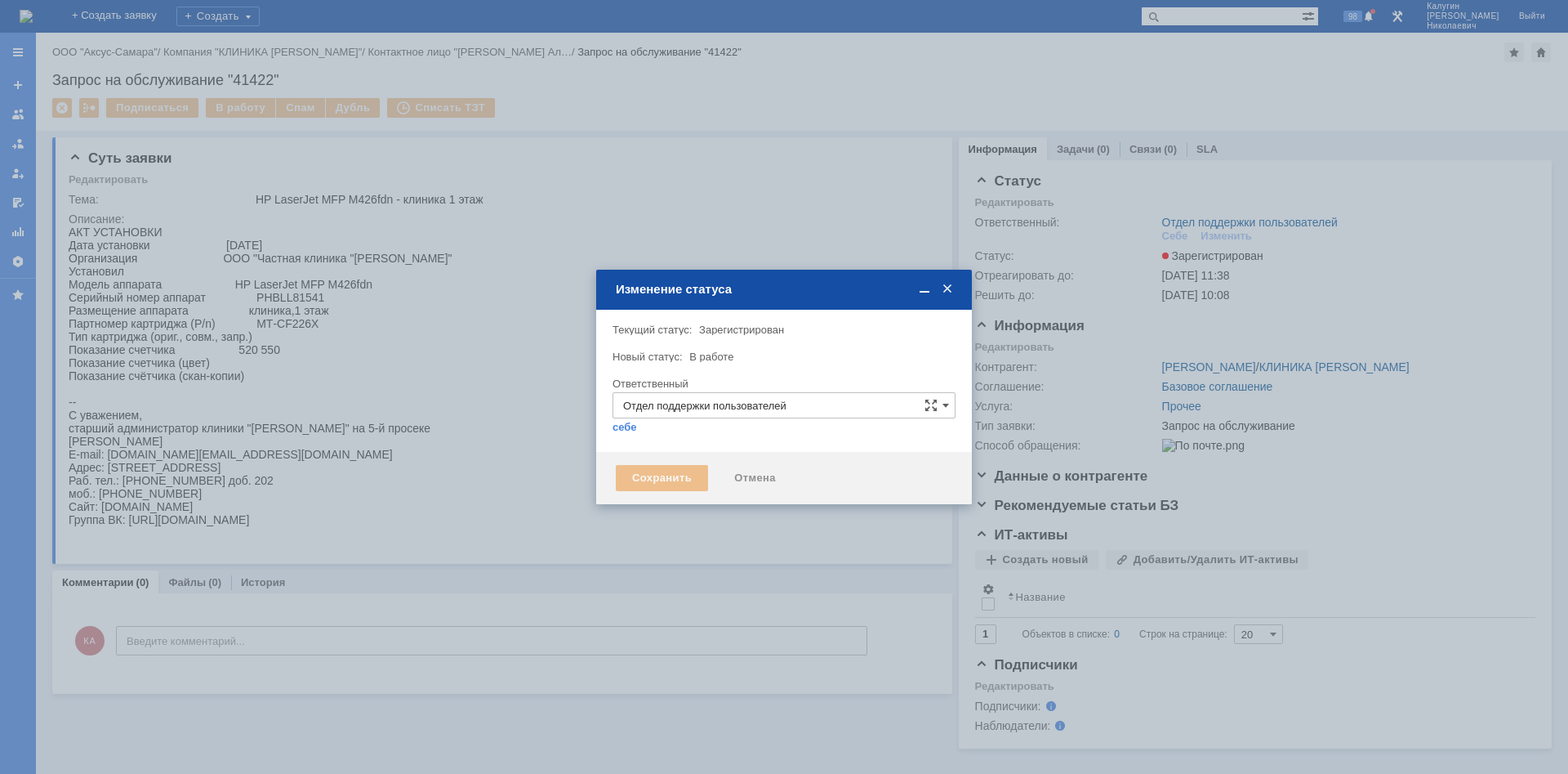
type input "Калугин Александр Николаевич"
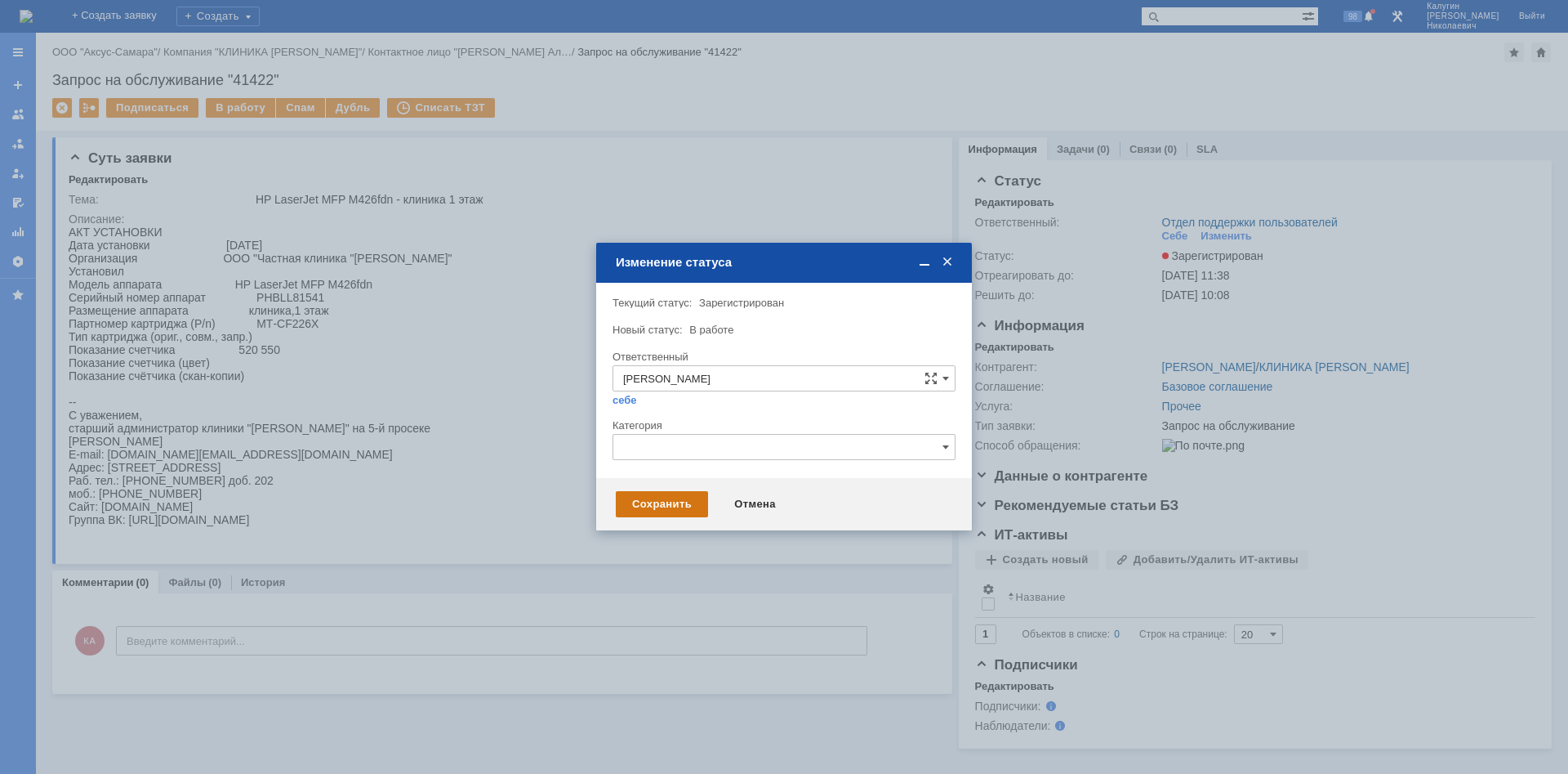
click at [631, 500] on div "Сохранить" at bounding box center [662, 504] width 92 height 26
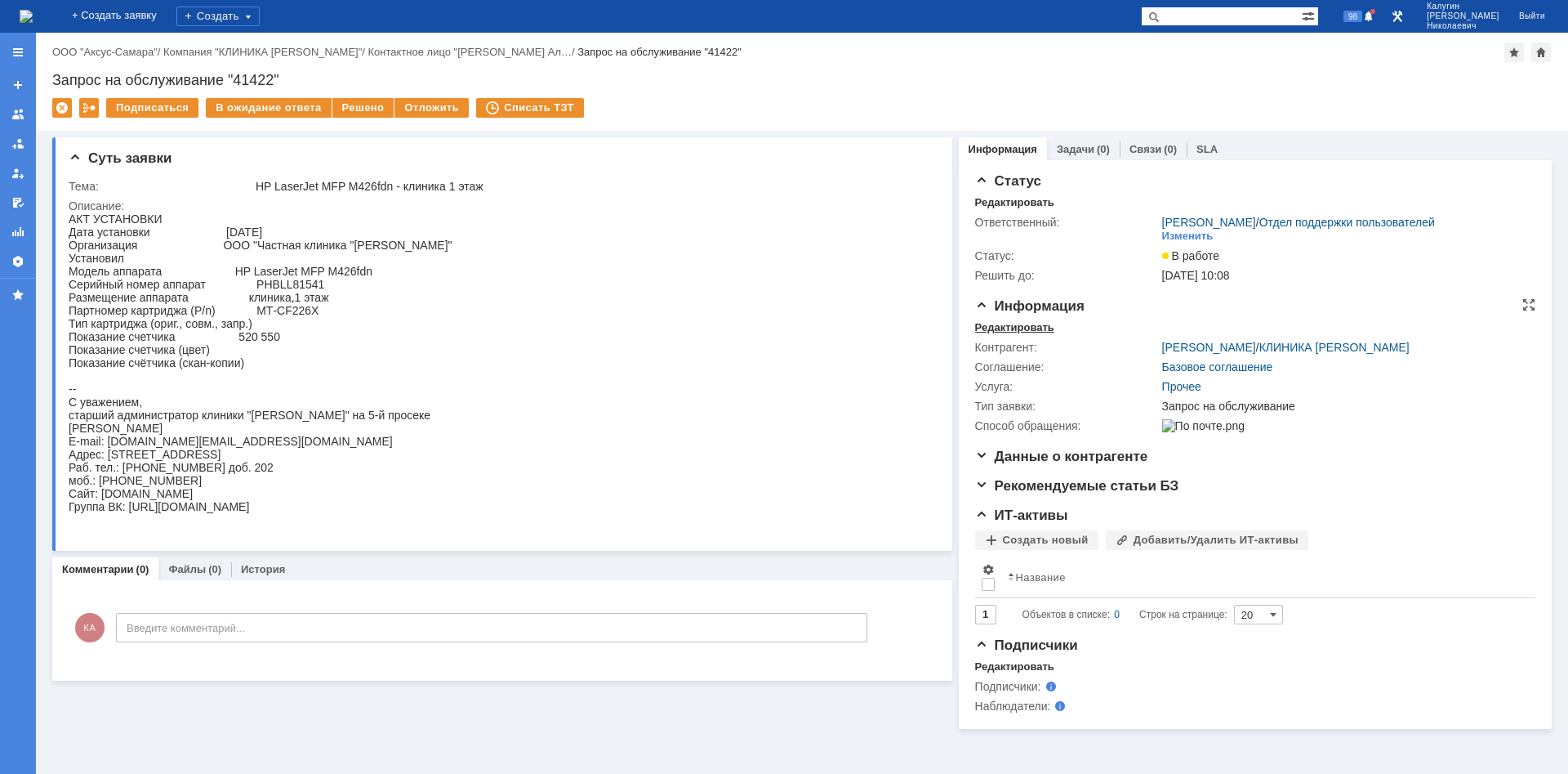
click at [1027, 328] on div "Редактировать" at bounding box center [1014, 327] width 79 height 13
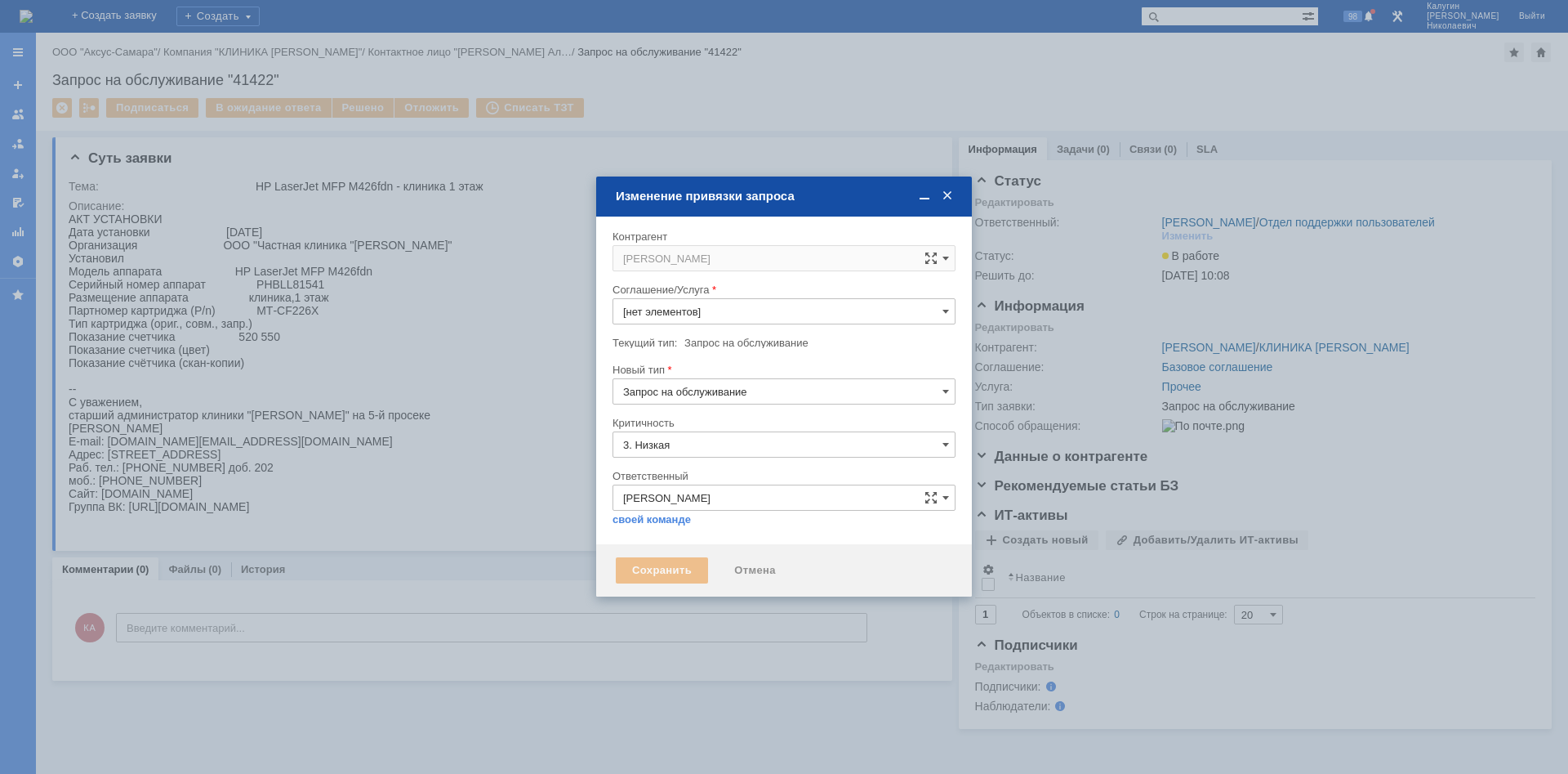
type input "Прочее"
type input "[не указано]"
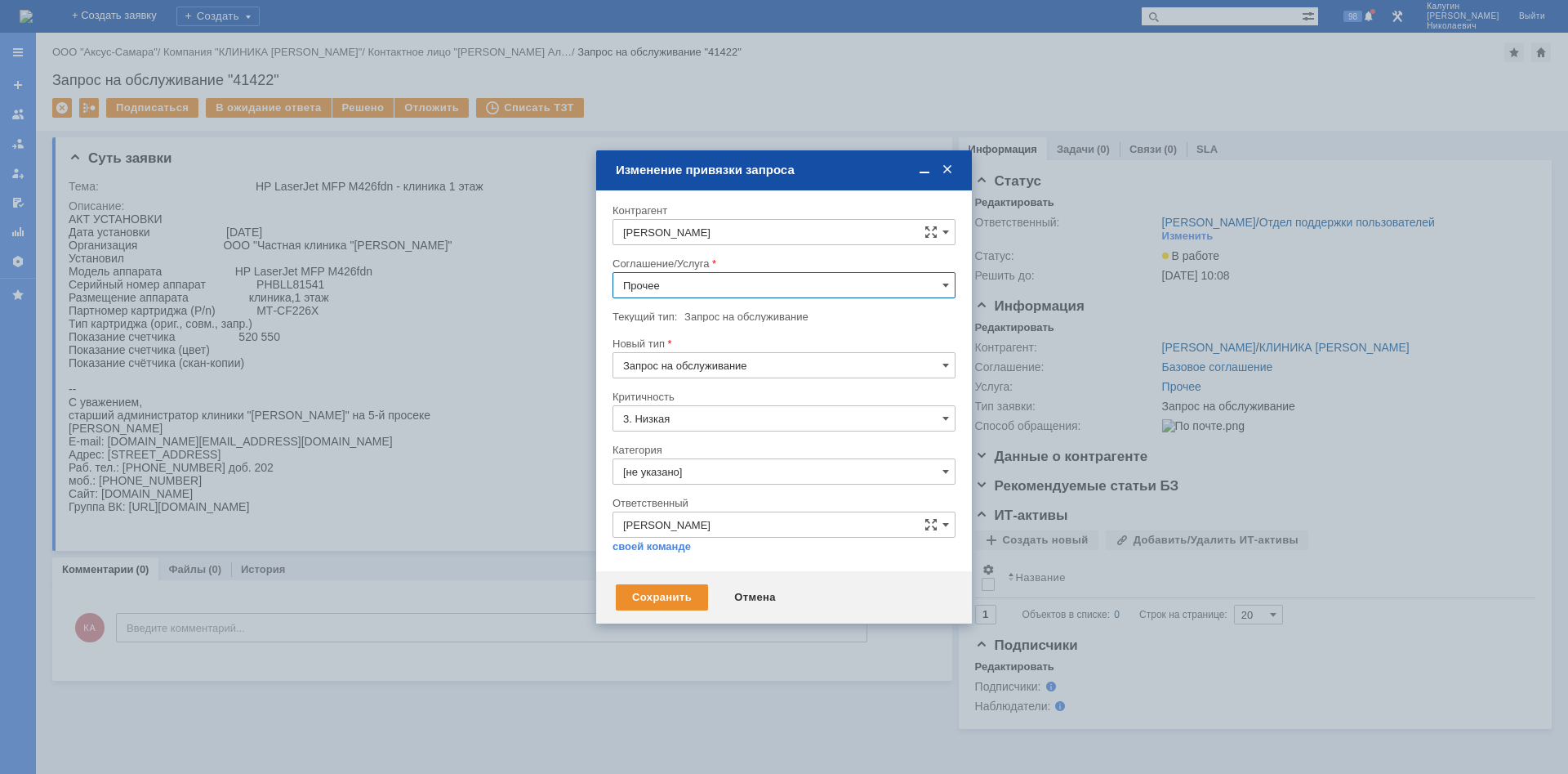
click at [739, 289] on input "Прочее" at bounding box center [784, 286] width 343 height 26
click at [735, 363] on span "ПТ_Замена расходных материалов / ресурсных деталей" at bounding box center [784, 357] width 321 height 13
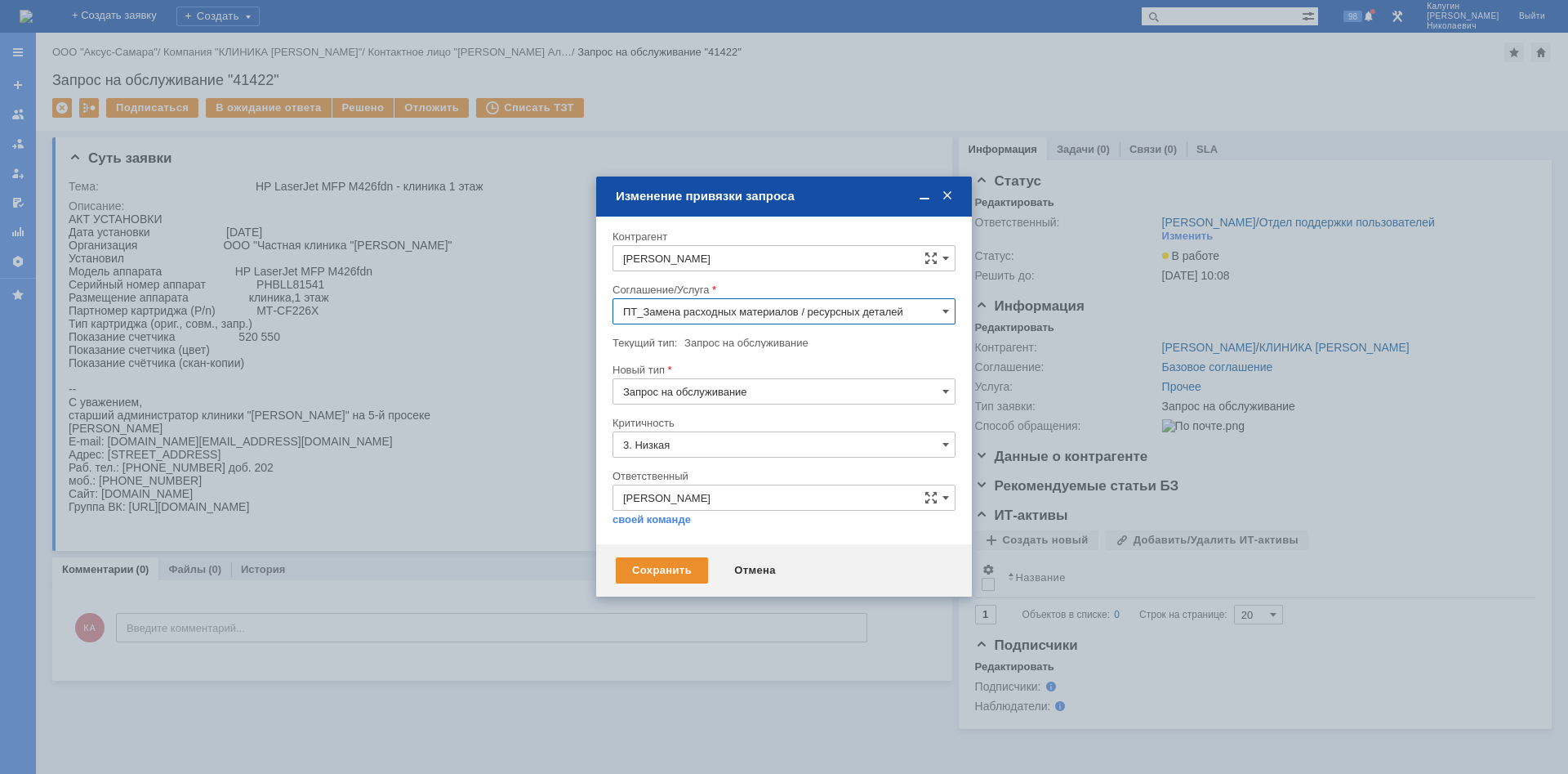
type input "ПТ_Замена расходных материалов / ресурсных деталей"
click at [625, 567] on div "Сохранить" at bounding box center [662, 570] width 92 height 26
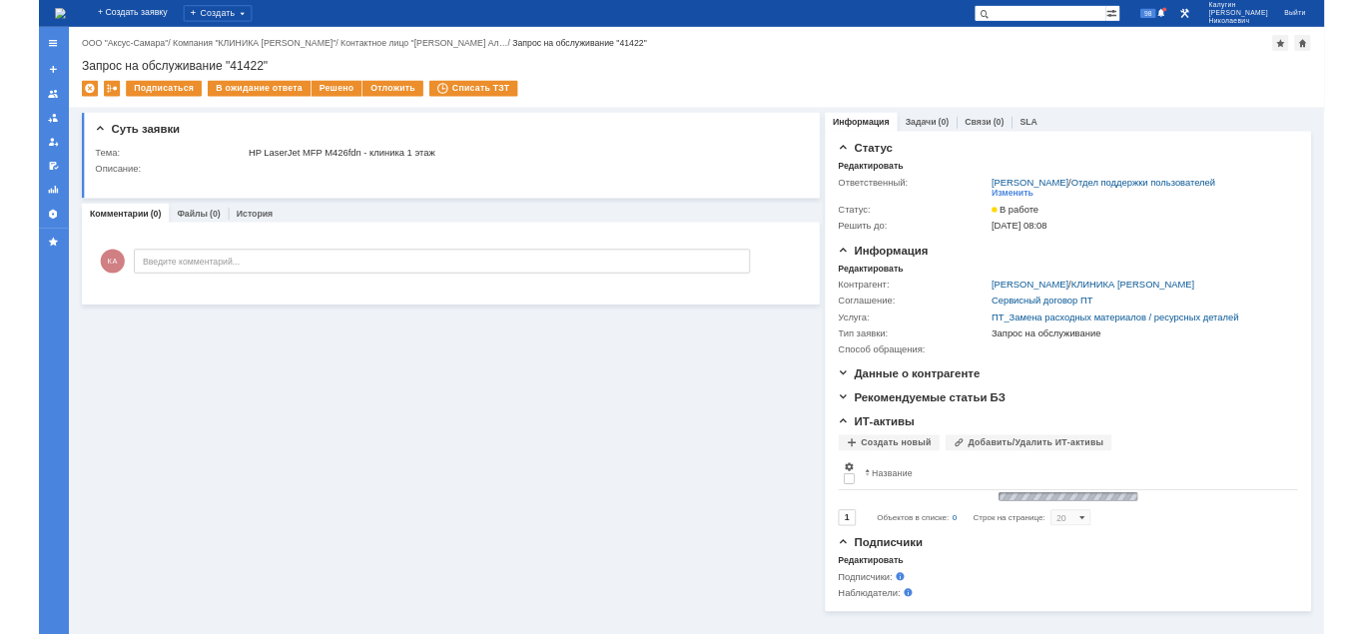
scroll to position [0, 0]
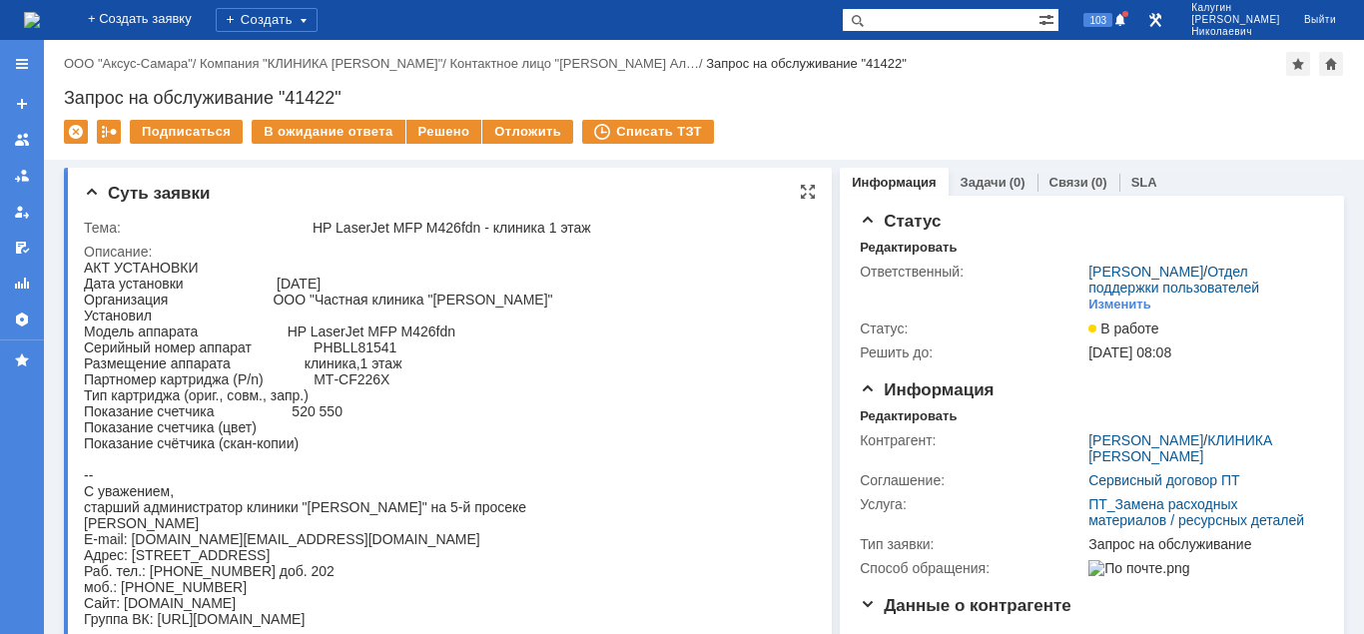
drag, startPoint x: 292, startPoint y: 417, endPoint x: 355, endPoint y: 420, distance: 64.0
click at [355, 420] on div "АКТ УСТАНОВКИ Дата установки 21.08.2025 Организация ООО "Частная клиника "Косма…" at bounding box center [318, 443] width 469 height 367
copy div "520 550"
drag, startPoint x: 278, startPoint y: 92, endPoint x: 364, endPoint y: 96, distance: 87.0
click at [364, 96] on div "Запрос на обслуживание "41422"" at bounding box center [704, 98] width 1280 height 20
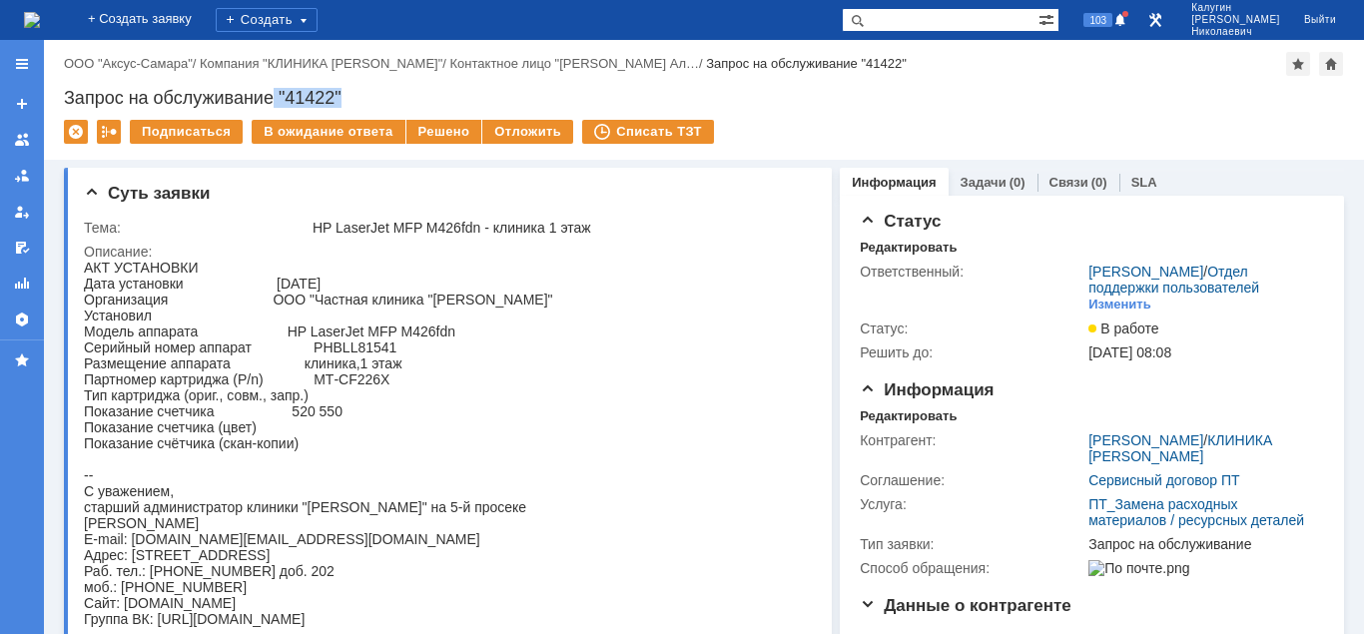
copy div ""41422""
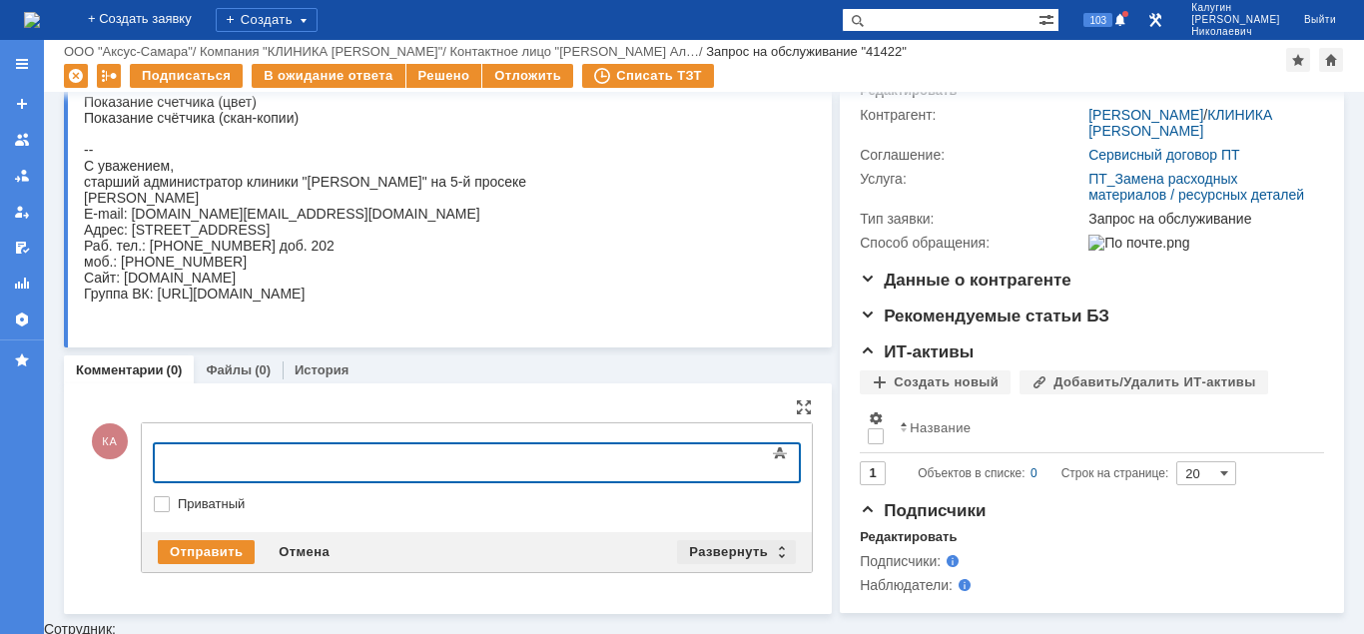
click at [721, 553] on div "Развернуть" at bounding box center [736, 552] width 119 height 24
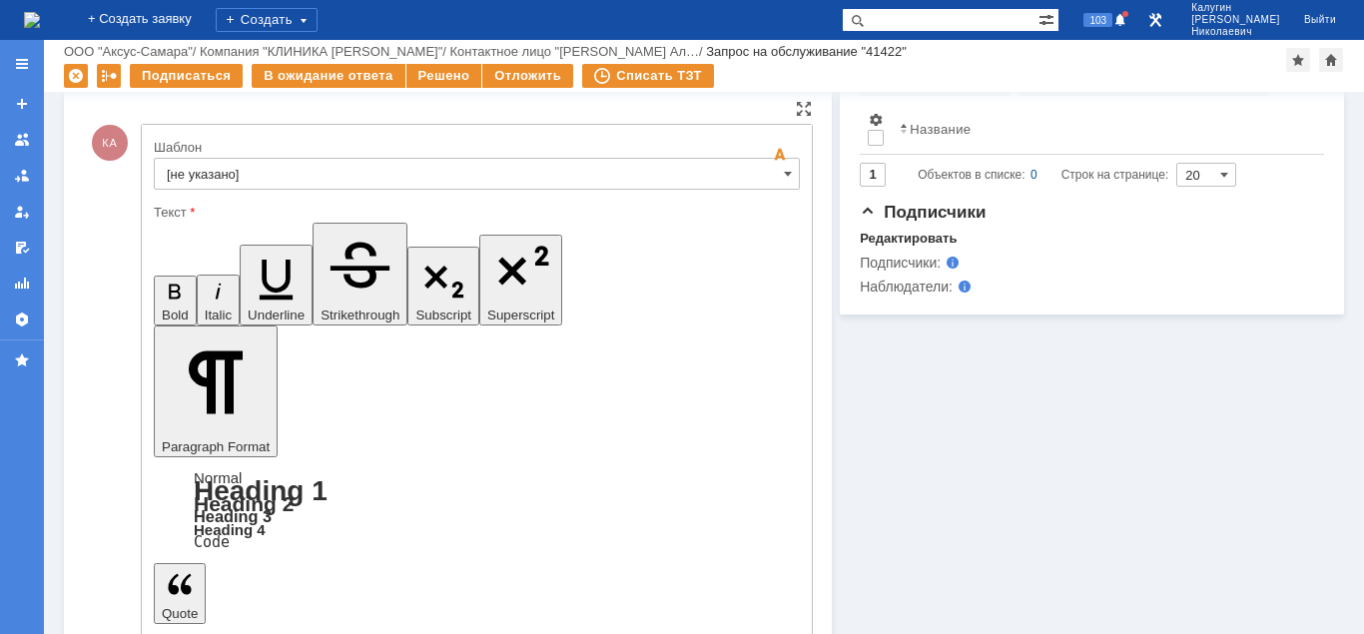
scroll to position [574, 0]
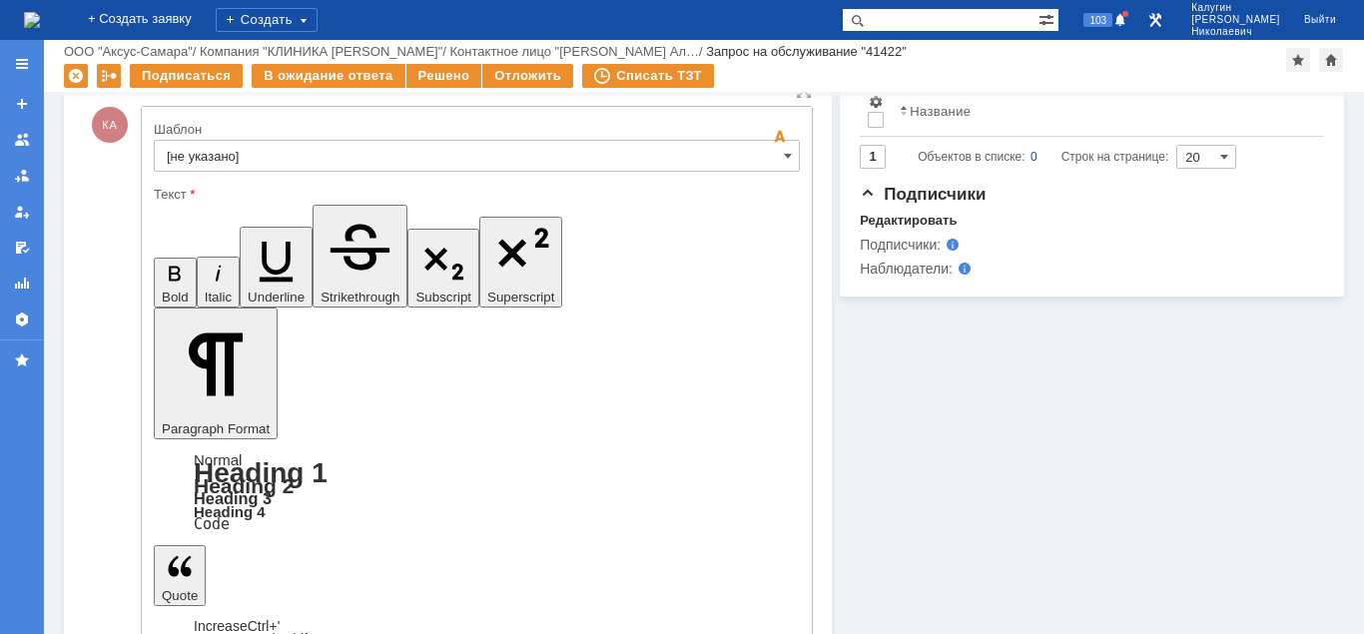
click at [353, 148] on input "[не указано]" at bounding box center [477, 156] width 646 height 32
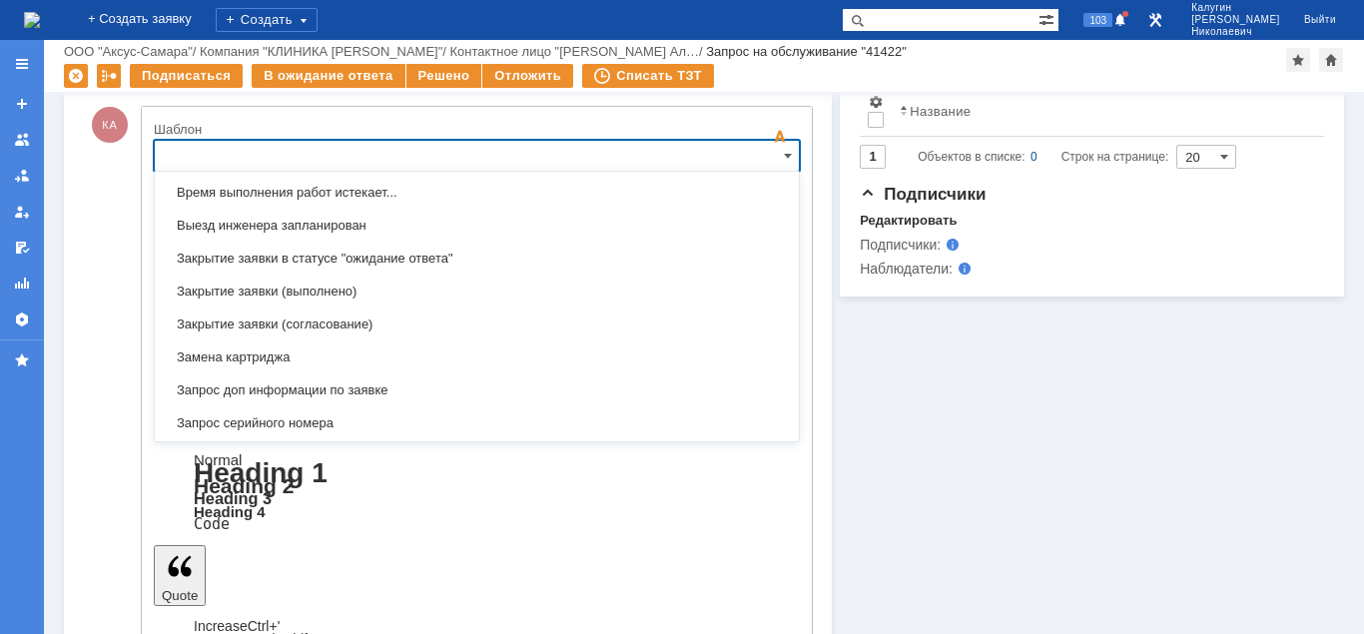
scroll to position [892, 0]
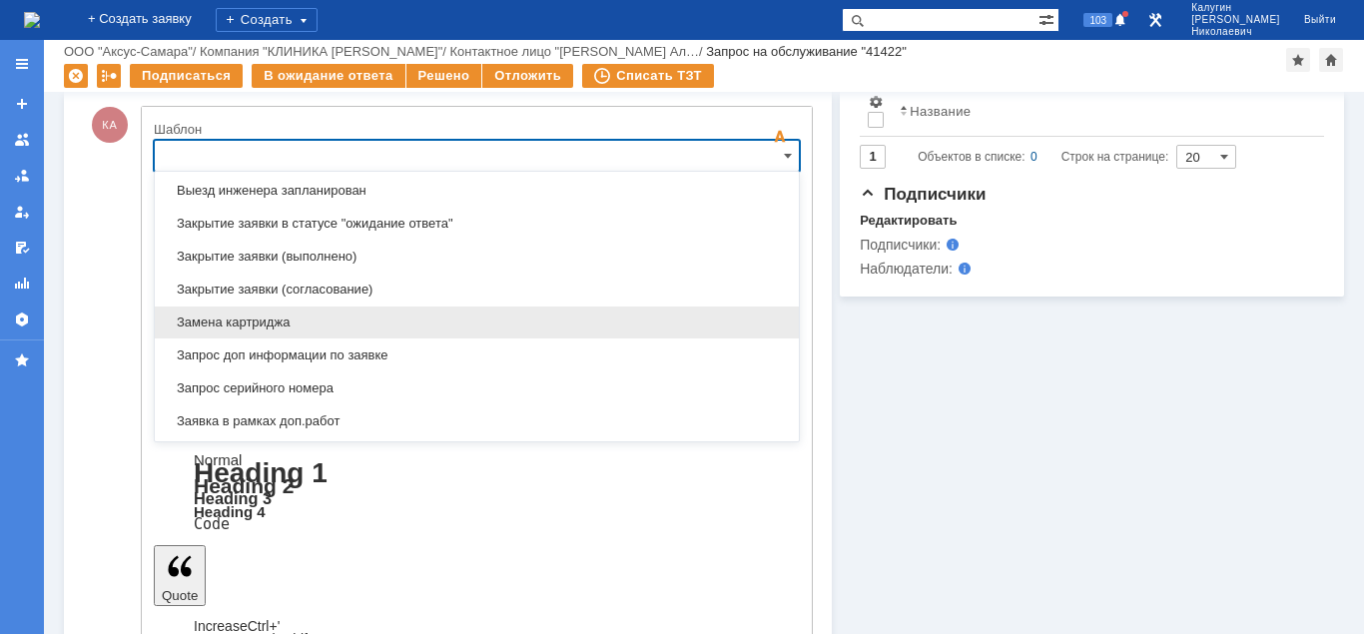
click at [264, 319] on span "Замена картриджа" at bounding box center [477, 323] width 620 height 16
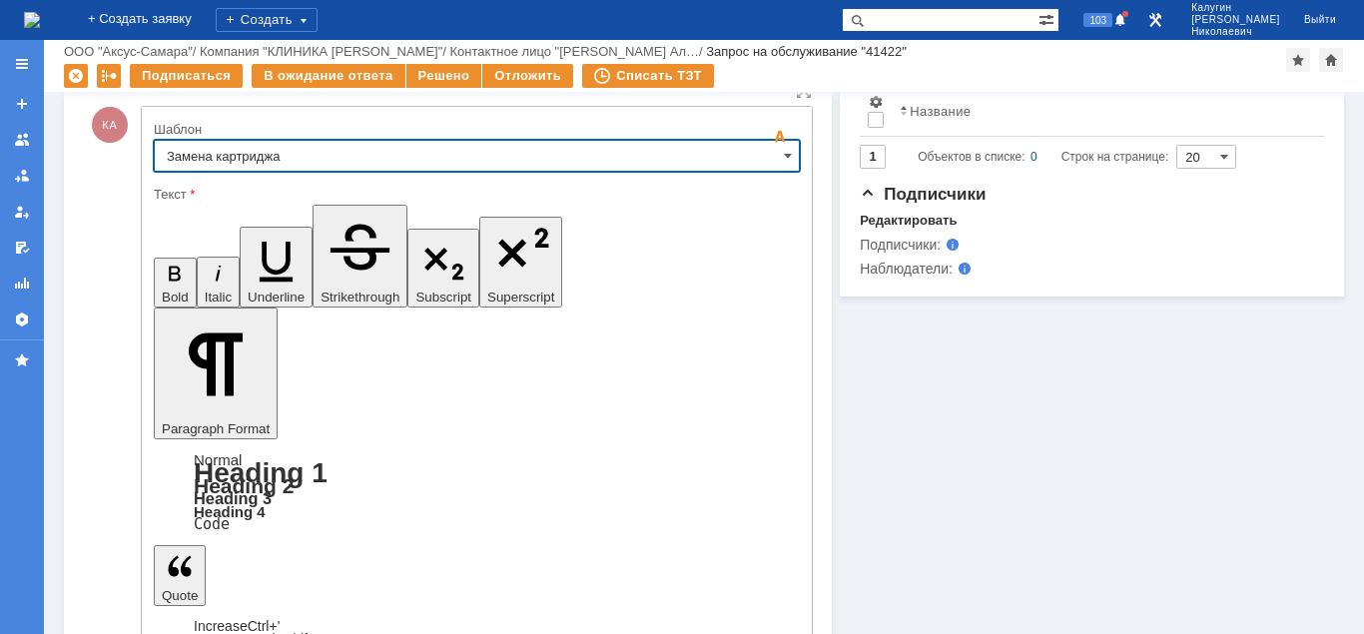
type input "Замена картриджа"
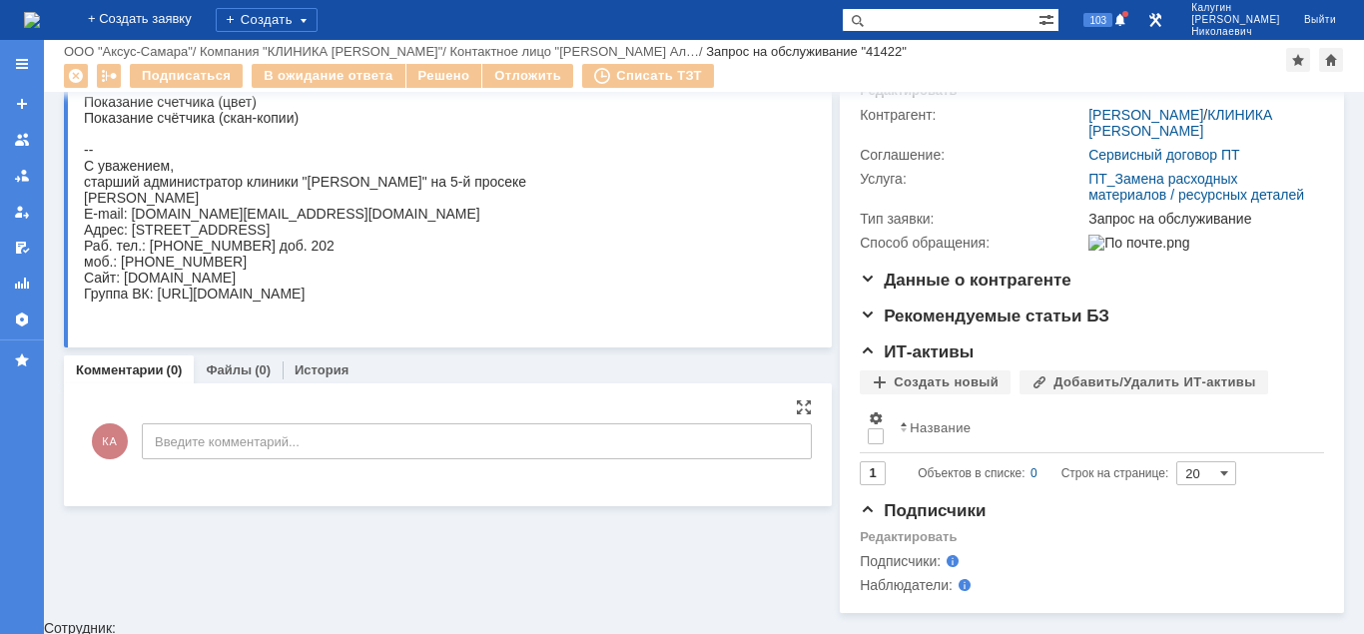
scroll to position [0, 0]
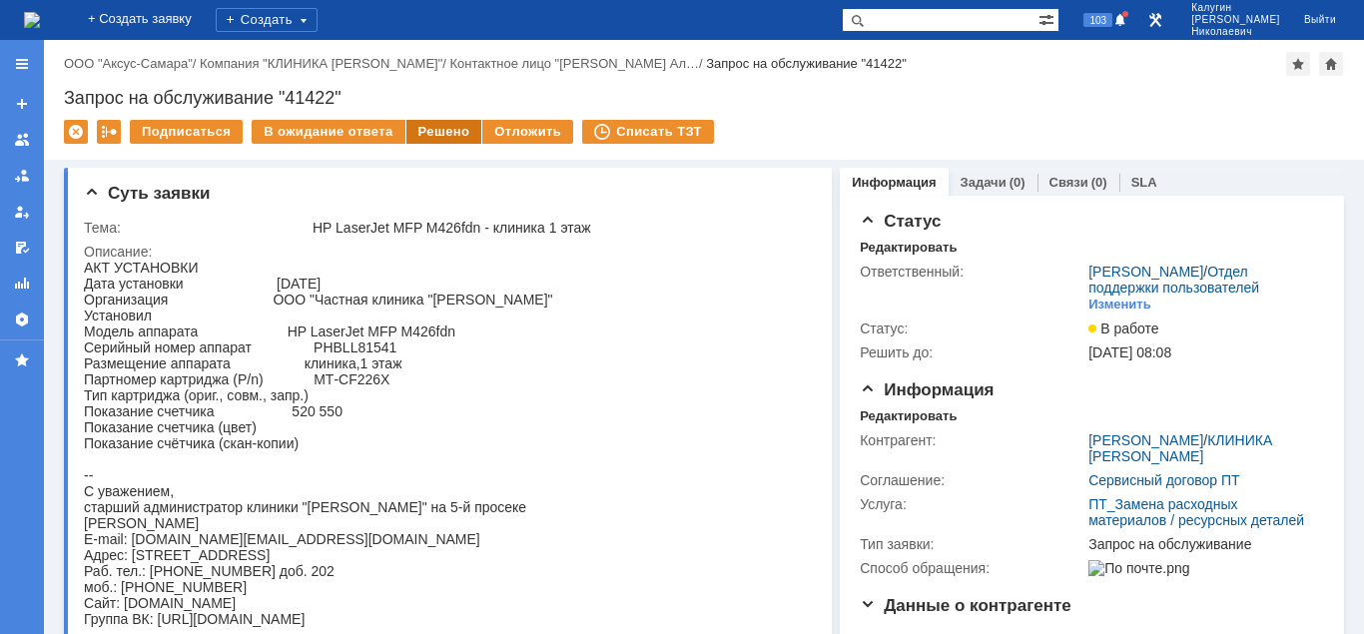
click at [450, 124] on div "Решено" at bounding box center [444, 132] width 76 height 24
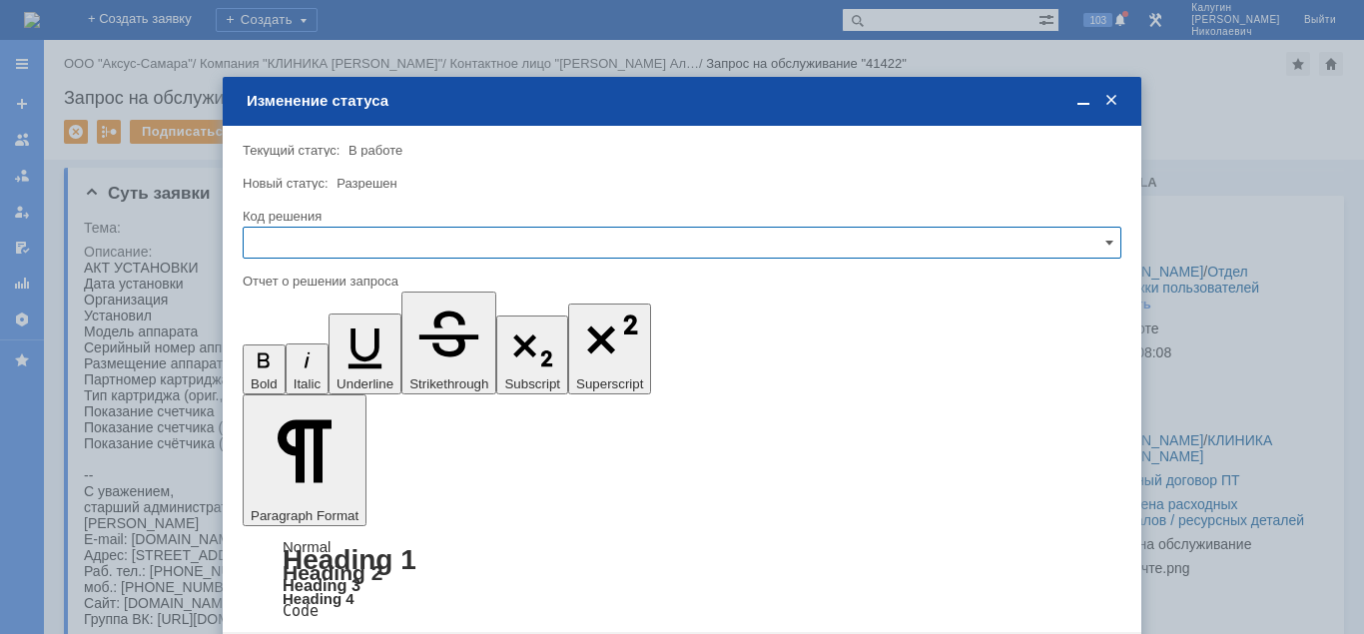
click at [434, 247] on input "text" at bounding box center [682, 243] width 879 height 32
click at [321, 369] on div "Решено" at bounding box center [682, 378] width 877 height 32
type input "Решено"
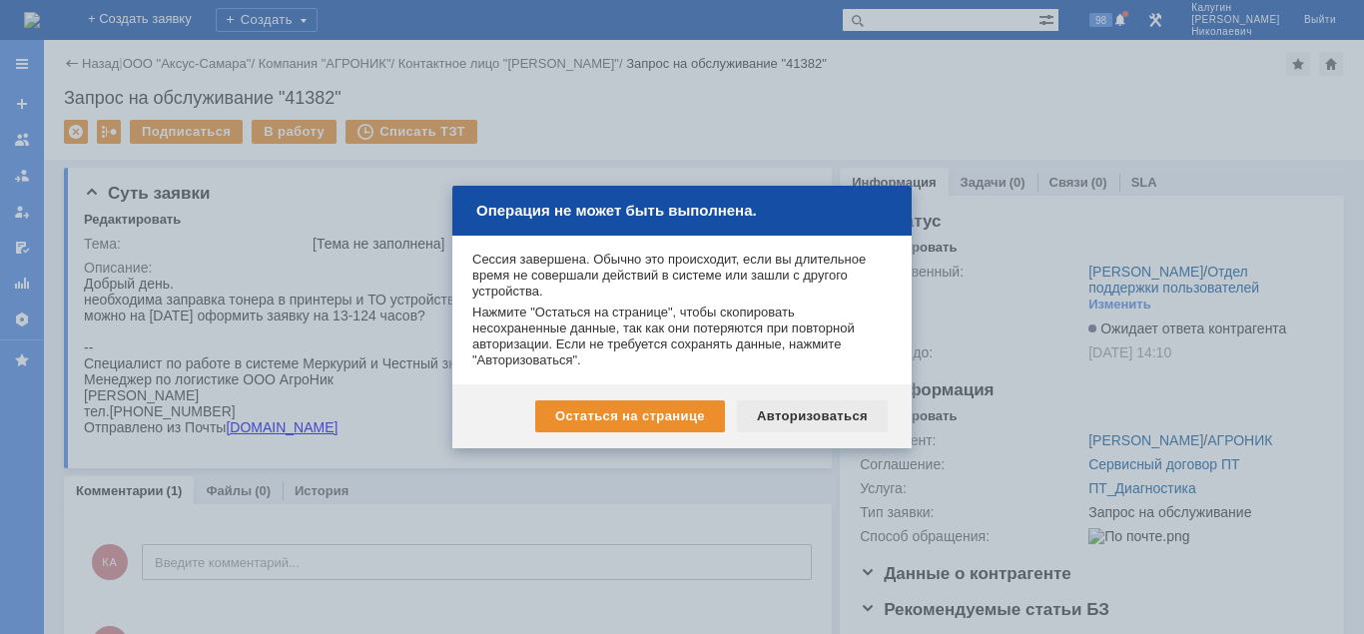
click at [829, 418] on div "Авторизоваться" at bounding box center [812, 416] width 151 height 32
